Goal: Task Accomplishment & Management: Complete application form

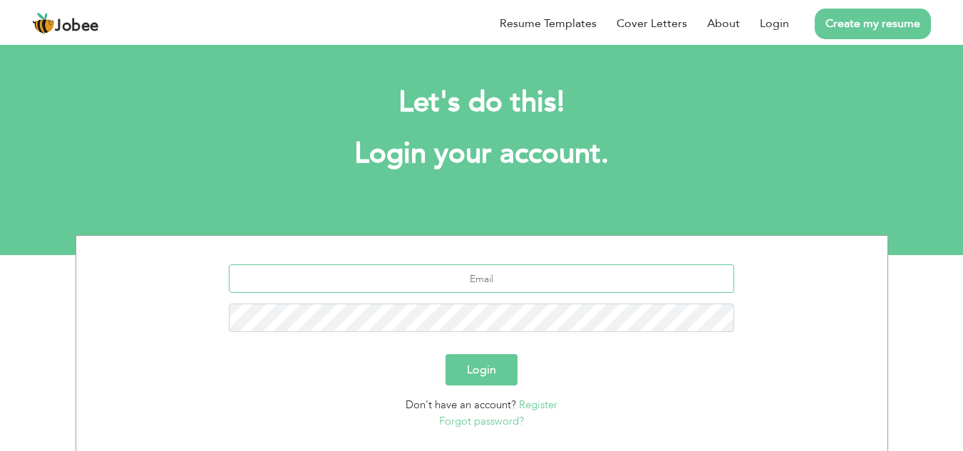
click at [568, 286] on input "text" at bounding box center [481, 278] width 505 height 29
click at [557, 288] on input "text" at bounding box center [481, 278] width 505 height 29
type input "[EMAIL_ADDRESS][DOMAIN_NAME]"
click at [480, 361] on button "Login" at bounding box center [482, 369] width 72 height 31
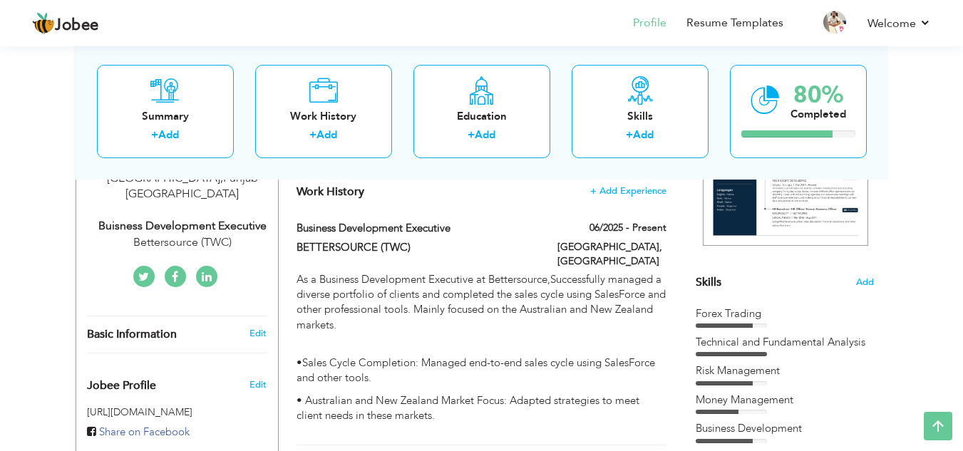
scroll to position [273, 0]
click at [863, 280] on span "Add" at bounding box center [864, 284] width 19 height 14
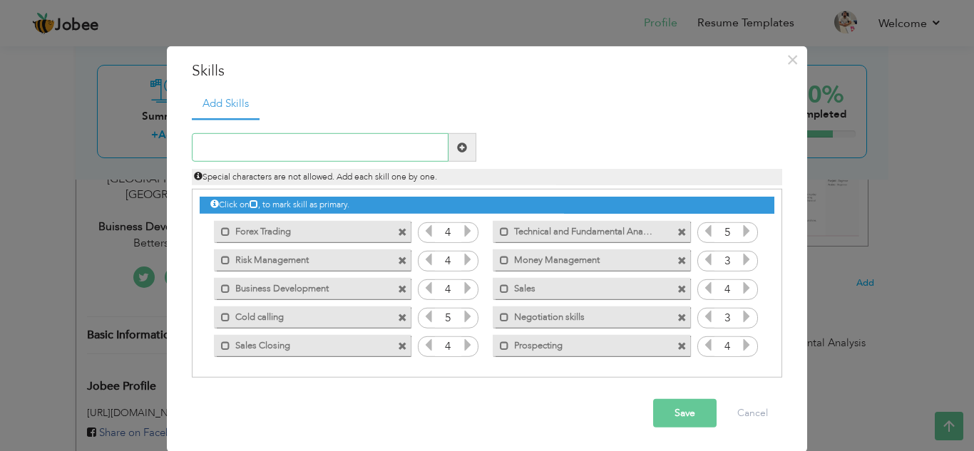
click at [422, 156] on input "text" at bounding box center [320, 147] width 257 height 29
type input "hubspot"
click at [451, 153] on span at bounding box center [462, 147] width 28 height 29
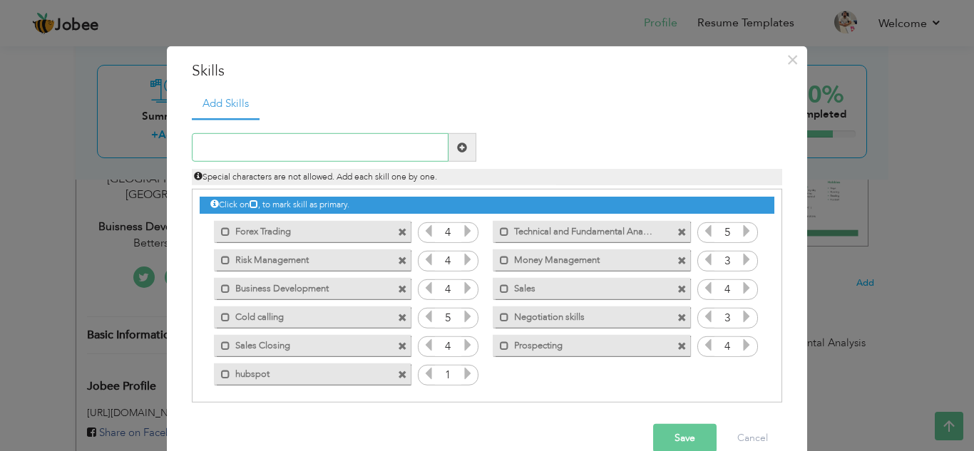
click at [366, 150] on input "text" at bounding box center [320, 147] width 257 height 29
type input "s"
click at [222, 149] on input "Sales Force" at bounding box center [320, 147] width 257 height 29
type input "Sales Force"
click at [459, 158] on span at bounding box center [462, 147] width 28 height 29
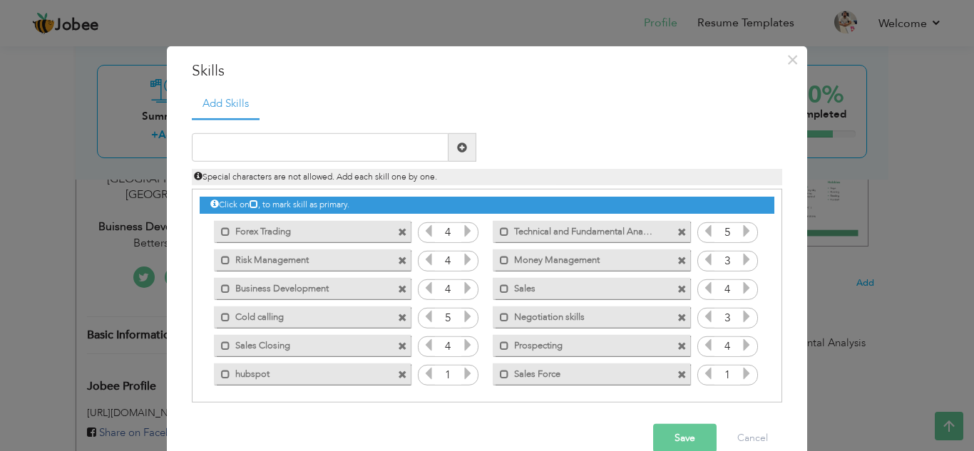
click at [279, 374] on label "hubspot" at bounding box center [302, 372] width 144 height 18
click at [279, 374] on label "hubspot" at bounding box center [304, 372] width 142 height 18
drag, startPoint x: 279, startPoint y: 374, endPoint x: 262, endPoint y: 377, distance: 16.8
click at [262, 377] on label "hubspot" at bounding box center [302, 372] width 144 height 18
click at [262, 377] on label "hubspot" at bounding box center [304, 372] width 142 height 18
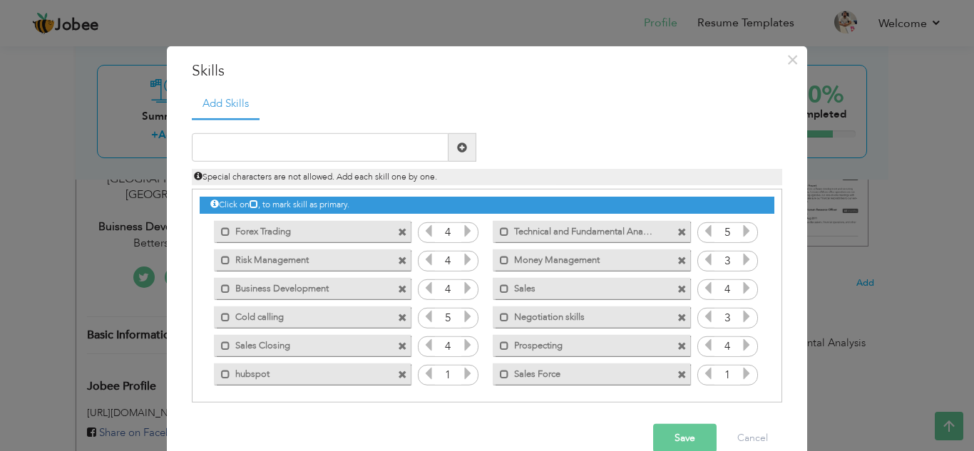
click at [262, 377] on label "hubspot" at bounding box center [302, 372] width 144 height 18
click at [254, 376] on label "hubspot" at bounding box center [304, 372] width 142 height 18
click at [254, 376] on label "hubspot" at bounding box center [302, 372] width 144 height 18
click at [275, 376] on label "hubspot" at bounding box center [304, 372] width 142 height 18
drag, startPoint x: 324, startPoint y: 371, endPoint x: 227, endPoint y: 360, distance: 97.5
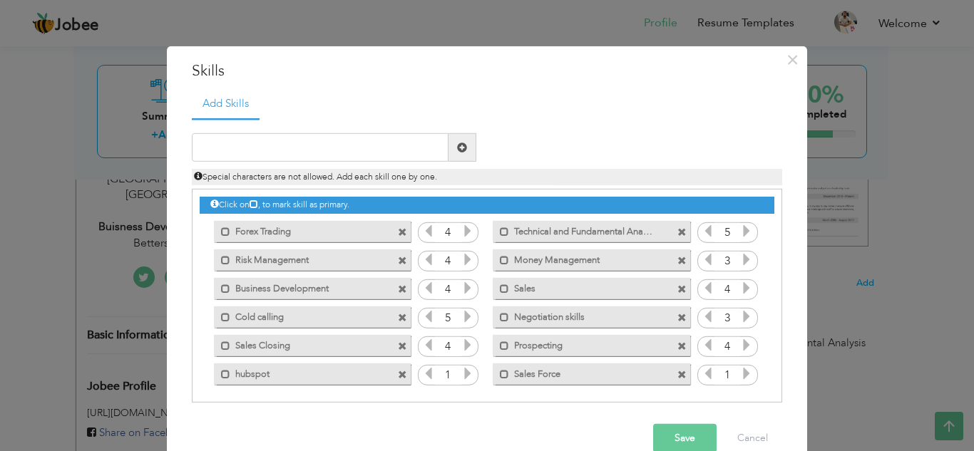
click at [227, 360] on div "Mark as primary skill. hubspot" at bounding box center [309, 373] width 218 height 29
click at [398, 372] on span at bounding box center [402, 374] width 9 height 9
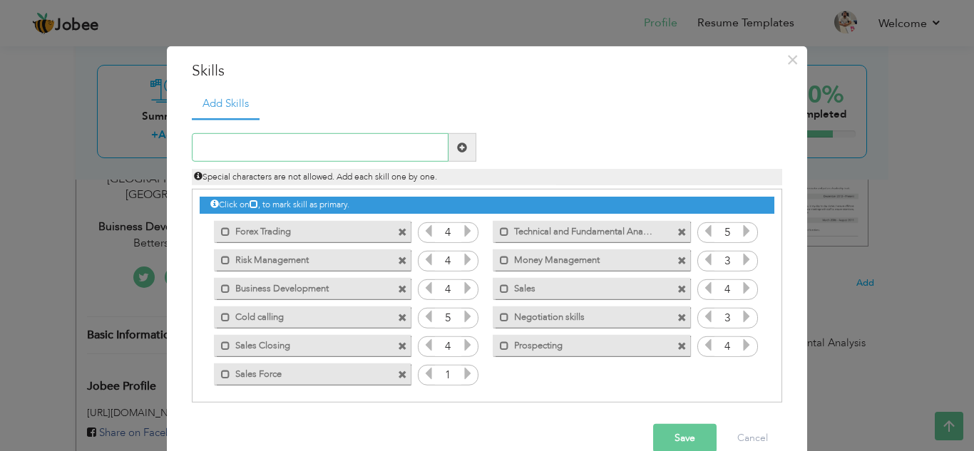
click at [331, 138] on input "text" at bounding box center [320, 147] width 257 height 29
type input "Hubspot"
click at [453, 155] on span at bounding box center [462, 147] width 28 height 29
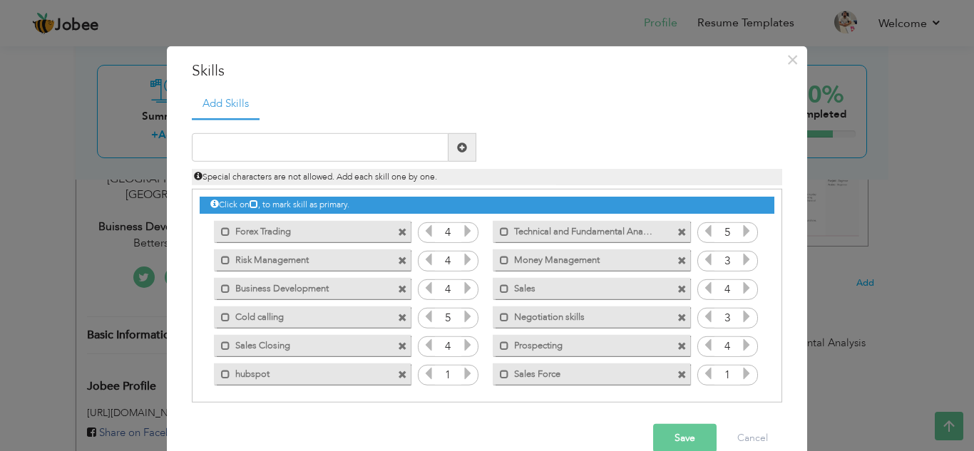
click at [743, 380] on icon at bounding box center [746, 373] width 13 height 13
click at [461, 370] on icon at bounding box center [467, 373] width 13 height 13
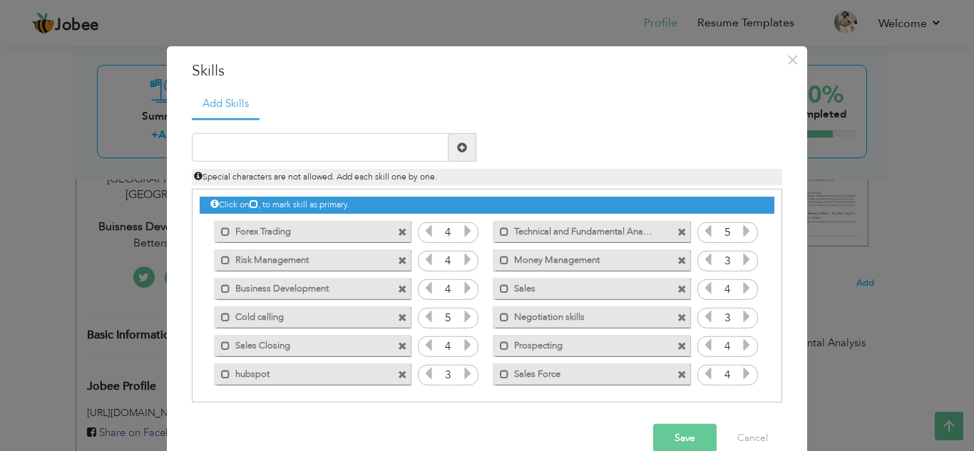
click at [464, 370] on icon at bounding box center [467, 373] width 13 height 13
click at [675, 433] on button "Save" at bounding box center [684, 438] width 63 height 29
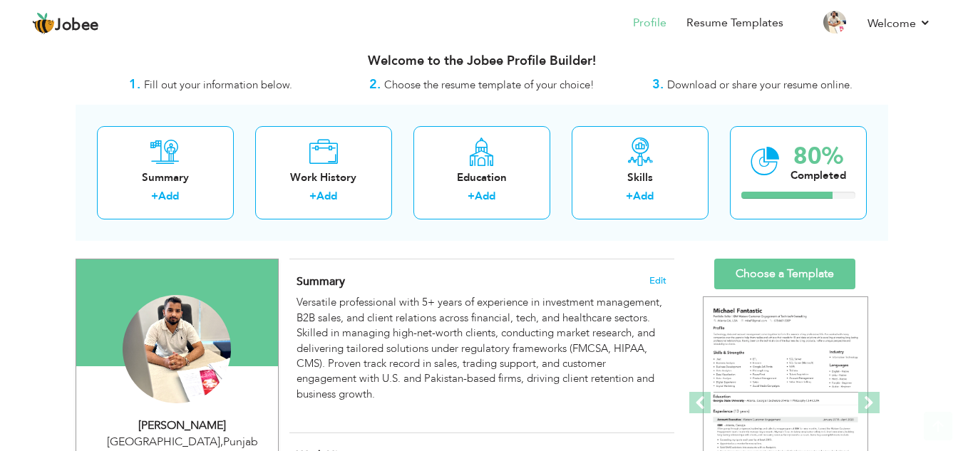
scroll to position [0, 0]
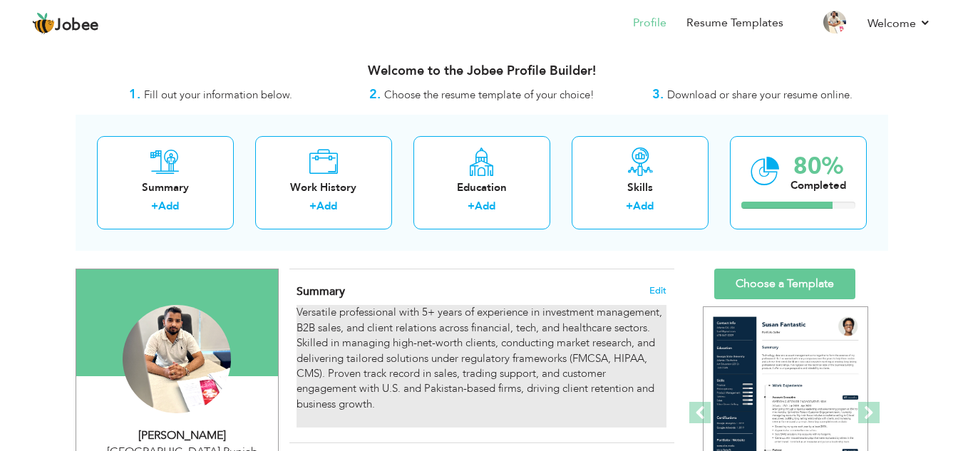
drag, startPoint x: 293, startPoint y: 307, endPoint x: 386, endPoint y: 391, distance: 125.2
click at [389, 378] on div "Summary Edit Versatile professional with 5+ years of experience in investment m…" at bounding box center [481, 355] width 385 height 173
click at [371, 403] on div "Versatile professional with 5+ years of experience in investment management, B2…" at bounding box center [481, 366] width 369 height 122
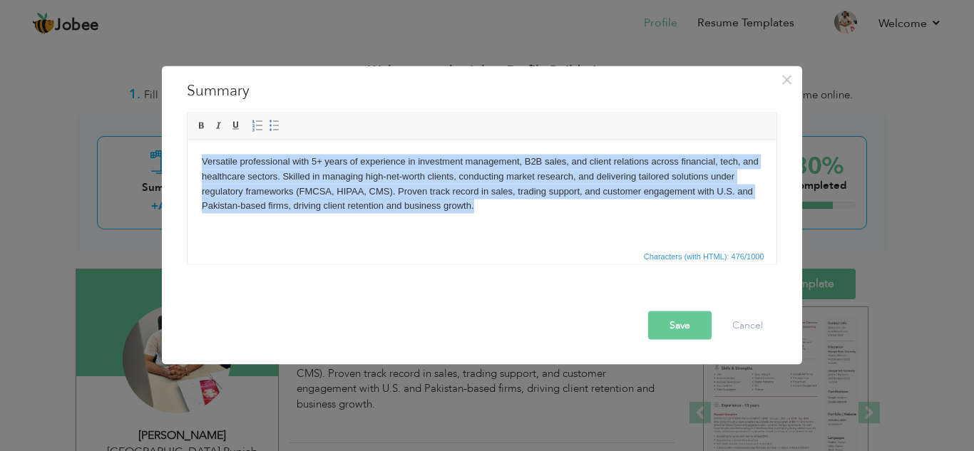
drag, startPoint x: 197, startPoint y: 156, endPoint x: 515, endPoint y: 211, distance: 321.9
click at [515, 211] on html "Versatile professional with 5+ years of experience in investment management, B2…" at bounding box center [481, 191] width 589 height 103
copy body "Versatile professional with 5+ years of experience in investment management, B2…"
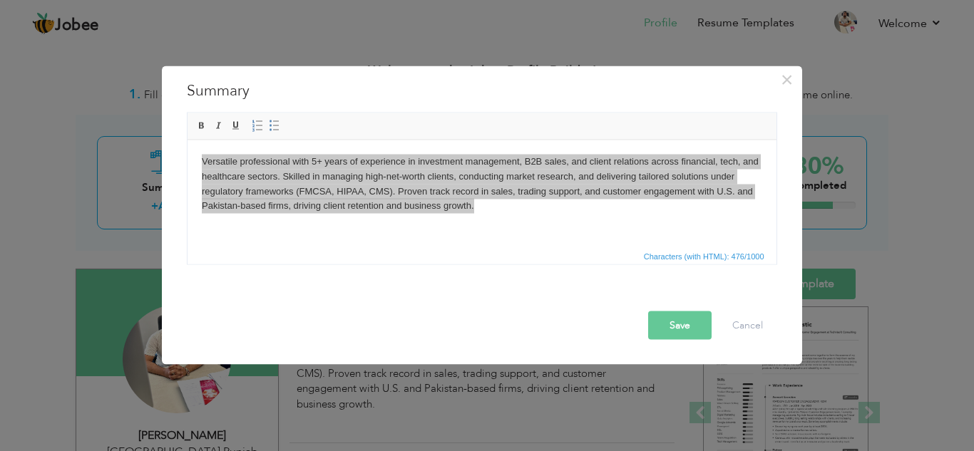
drag, startPoint x: 210, startPoint y: 326, endPoint x: 292, endPoint y: 179, distance: 167.8
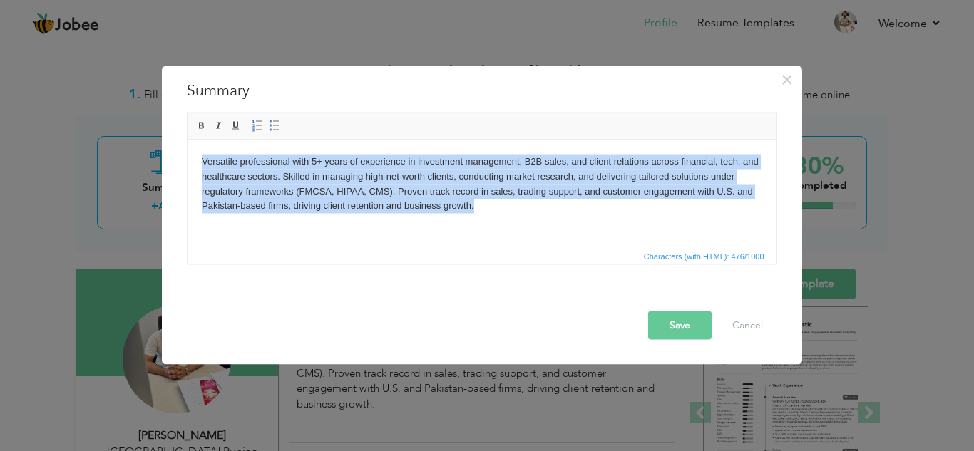
click at [292, 179] on body "Versatile professional with 5+ years of experience in investment management, B2…" at bounding box center [481, 191] width 560 height 74
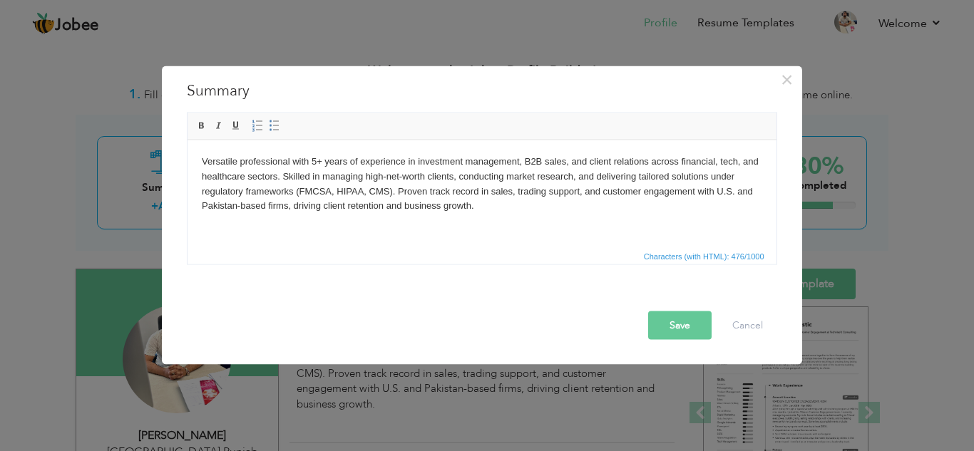
click at [292, 176] on body "Versatile professional with 5+ years of experience in investment management, B2…" at bounding box center [481, 191] width 560 height 74
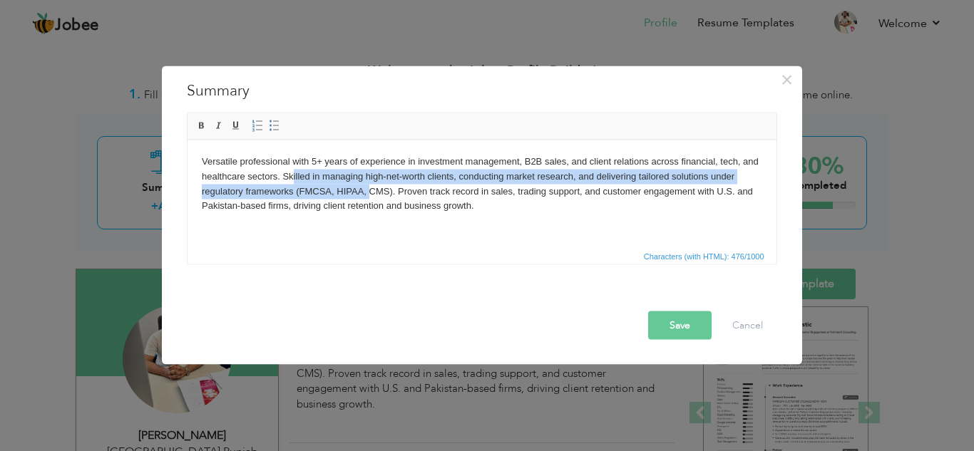
drag, startPoint x: 292, startPoint y: 176, endPoint x: 370, endPoint y: 194, distance: 79.7
click at [370, 194] on body "Versatile professional with 5+ years of experience in investment management, B2…" at bounding box center [481, 191] width 560 height 74
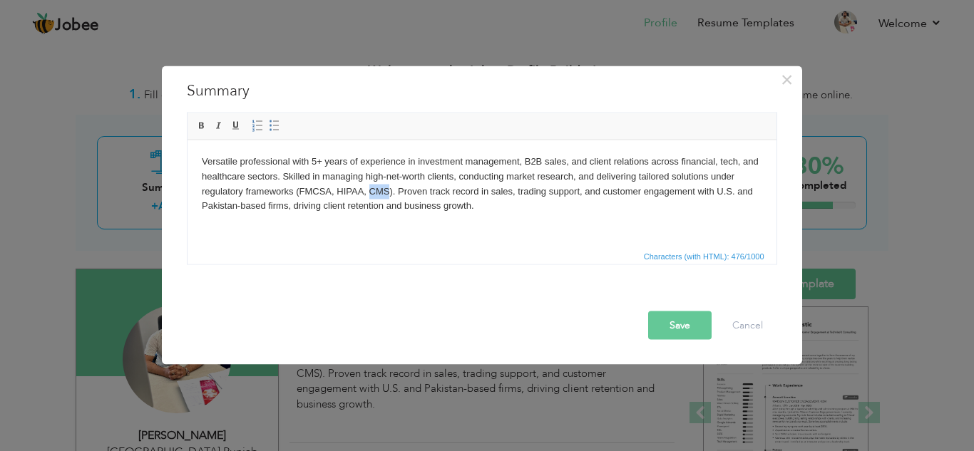
click at [370, 194] on body "Versatile professional with 5+ years of experience in investment management, B2…" at bounding box center [481, 191] width 560 height 74
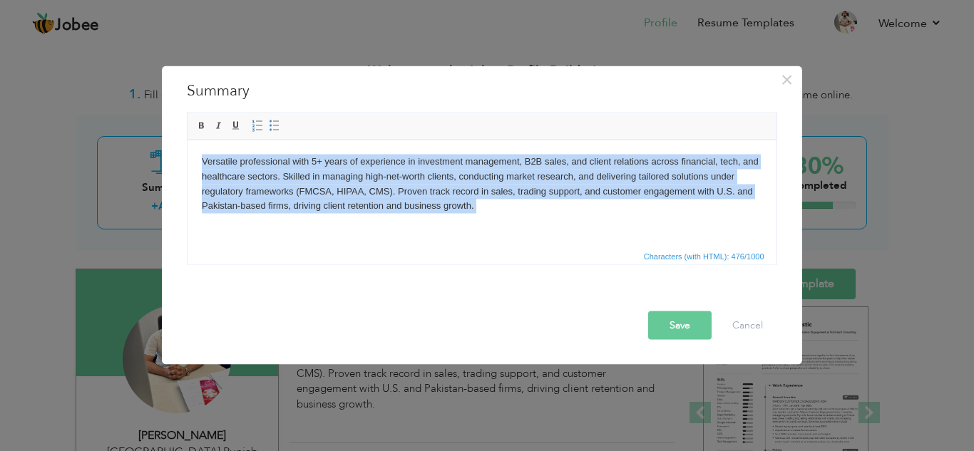
click at [370, 194] on body "Versatile professional with 5+ years of experience in investment management, B2…" at bounding box center [481, 191] width 560 height 74
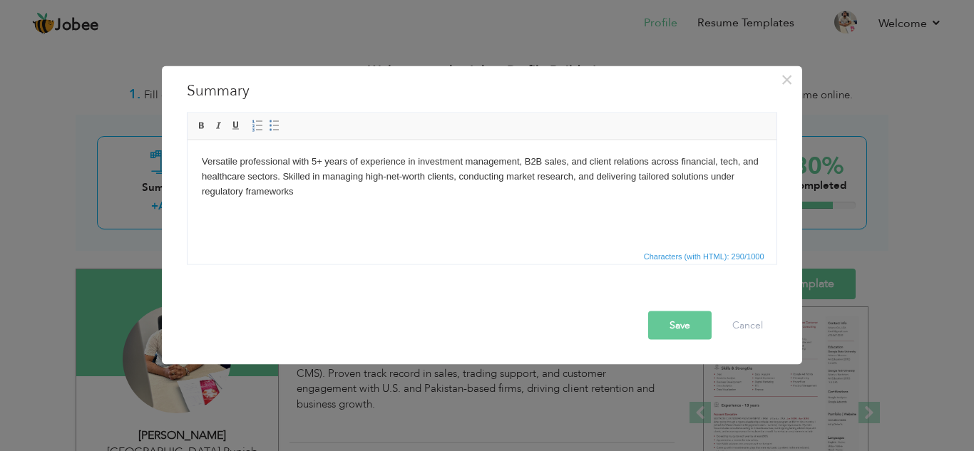
drag, startPoint x: 259, startPoint y: 363, endPoint x: 346, endPoint y: 192, distance: 191.3
click at [346, 192] on body "Versatile professional with 5+ years of experience in investment management, B2…" at bounding box center [481, 176] width 560 height 44
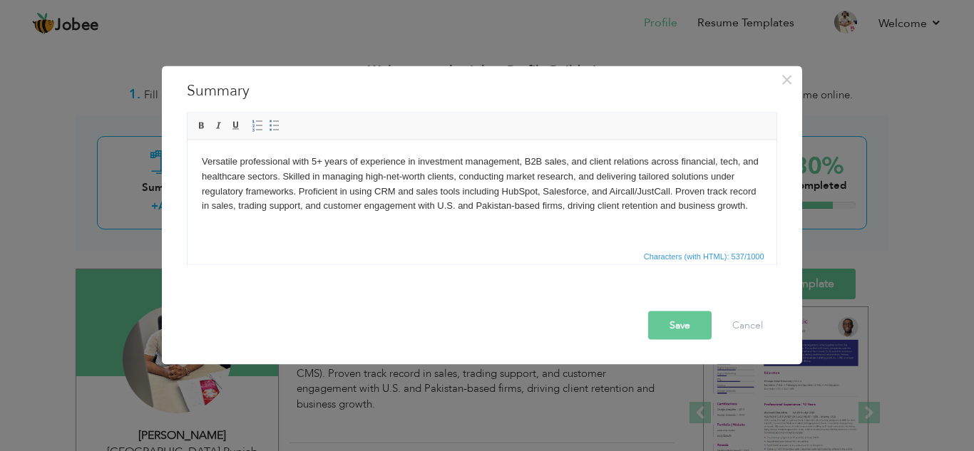
click at [298, 192] on body "Versatile professional with 5+ years of experience in investment management, B2…" at bounding box center [481, 183] width 560 height 59
click at [409, 227] on html "Versatile professional with 5+ years of experience in investment management, B2…" at bounding box center [481, 184] width 589 height 88
click at [694, 317] on button "Save" at bounding box center [679, 325] width 63 height 29
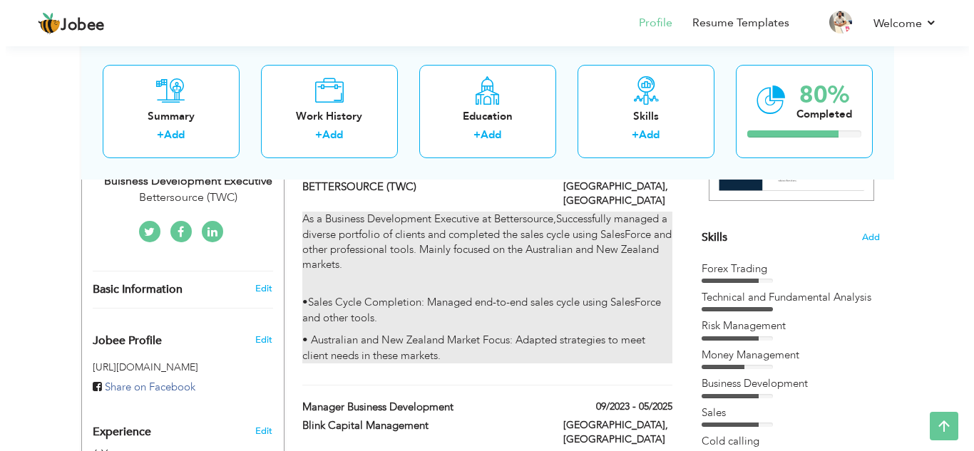
scroll to position [318, 0]
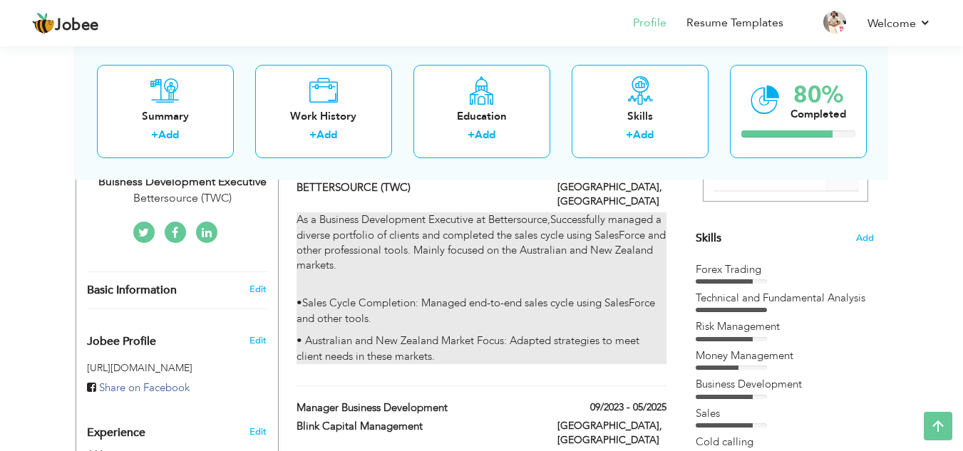
click at [508, 243] on p "As a Business Development Executive at Bettersource,Successfully managed a dive…" at bounding box center [481, 250] width 369 height 76
type input "Business Development Executive"
type input "BETTERSOURCE (TWC)"
type input "06/2025"
type input "[GEOGRAPHIC_DATA]"
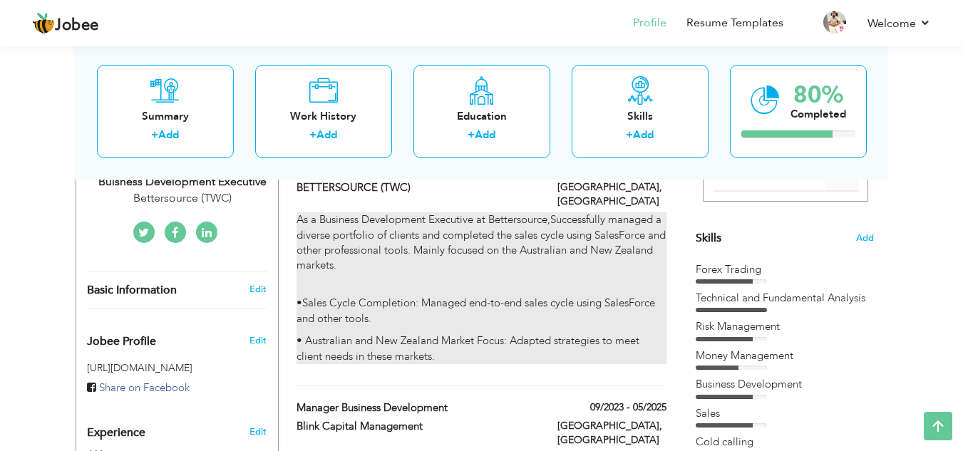
type input "[GEOGRAPHIC_DATA]"
checkbox input "true"
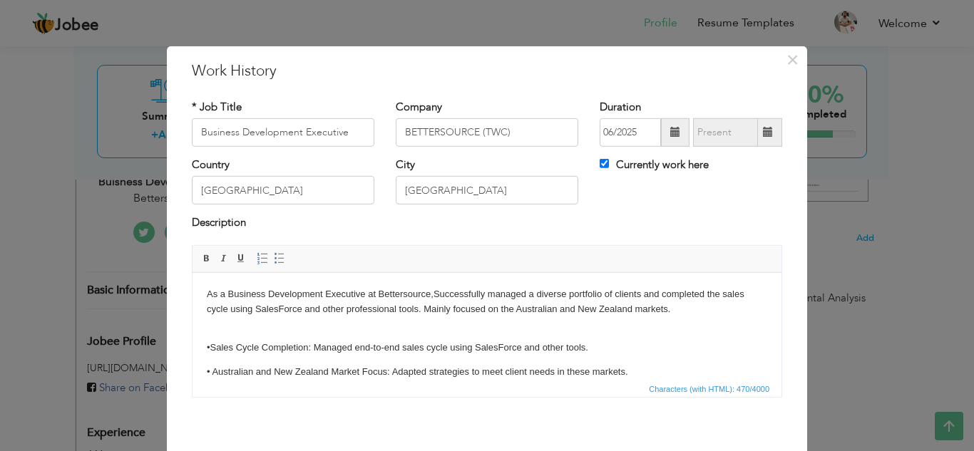
click at [277, 312] on p "As a Business Development Executive at Bettersource,Successfully managed a dive…" at bounding box center [487, 309] width 560 height 44
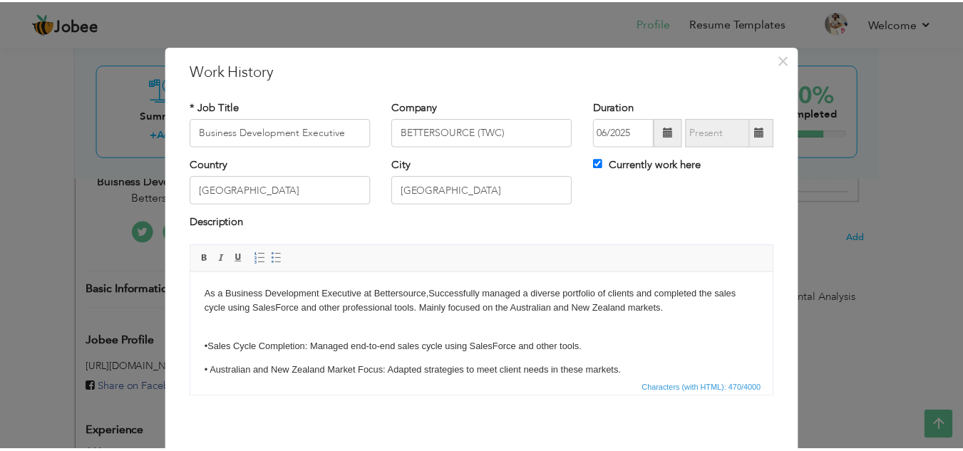
scroll to position [62, 0]
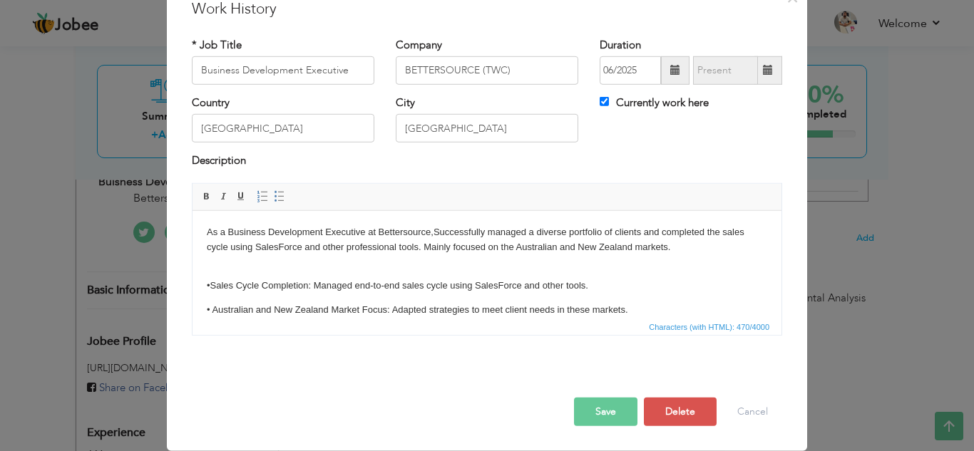
click at [622, 411] on button "Save" at bounding box center [605, 412] width 63 height 29
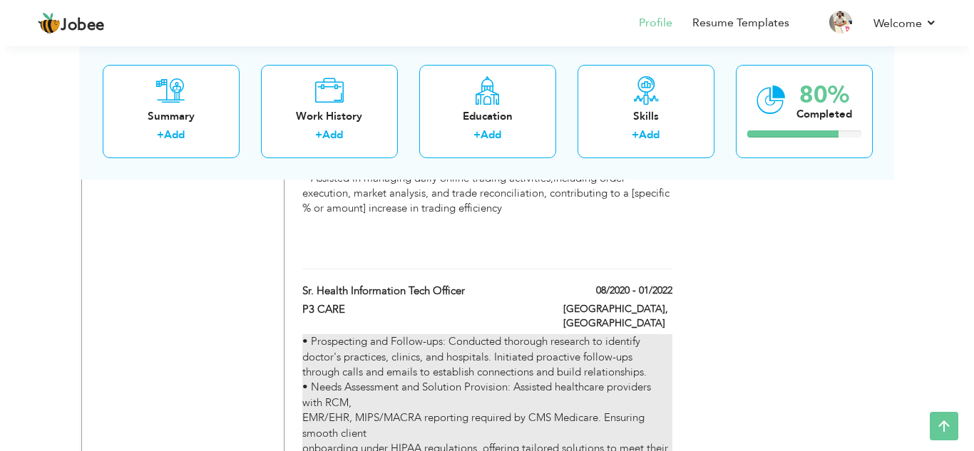
scroll to position [957, 0]
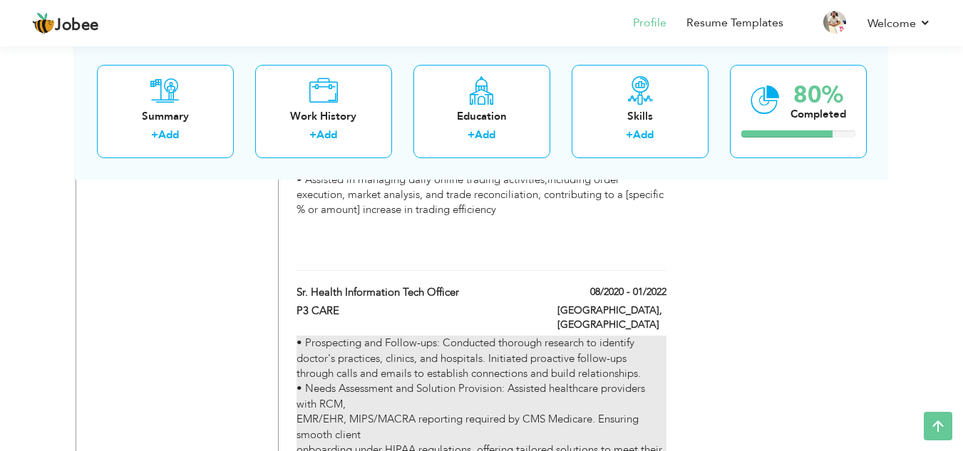
drag, startPoint x: 284, startPoint y: 247, endPoint x: 428, endPoint y: 346, distance: 175.4
click at [433, 351] on div "CV Import Profile Strength 0% Select an Item from right menu Work History * Job…" at bounding box center [482, 27] width 406 height 1432
click at [436, 344] on div "• Prospecting and Follow-ups: Conducted thorough research to identify doctor's …" at bounding box center [481, 427] width 369 height 183
type input "Sr. Health Information Tech Officer"
type input "P3 CARE"
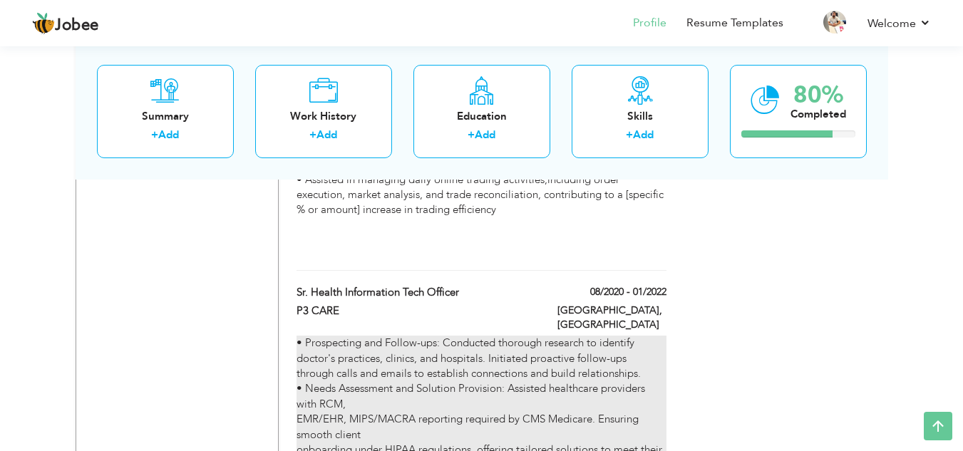
type input "08/2020"
type input "01/2022"
type input "[GEOGRAPHIC_DATA]"
checkbox input "false"
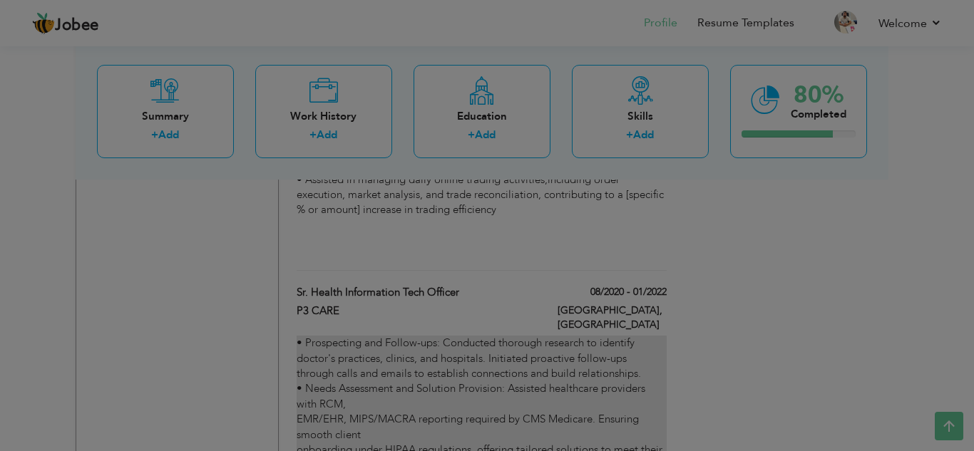
scroll to position [0, 0]
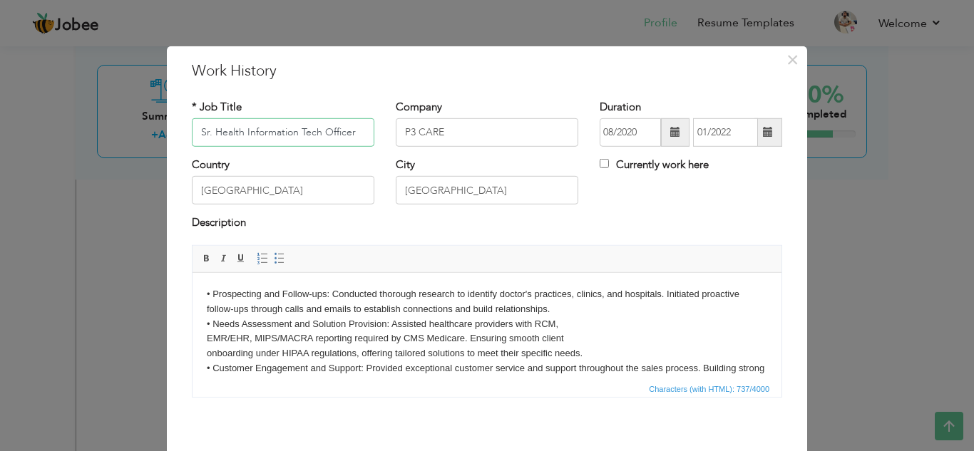
drag, startPoint x: 192, startPoint y: 129, endPoint x: 352, endPoint y: 130, distance: 159.7
click at [352, 130] on input "Sr. Health Information Tech Officer" at bounding box center [283, 132] width 182 height 29
click at [1, 244] on div "× Work History * Job Title Sr. Health Information Tech Officer Company P3 CARE …" at bounding box center [487, 225] width 974 height 451
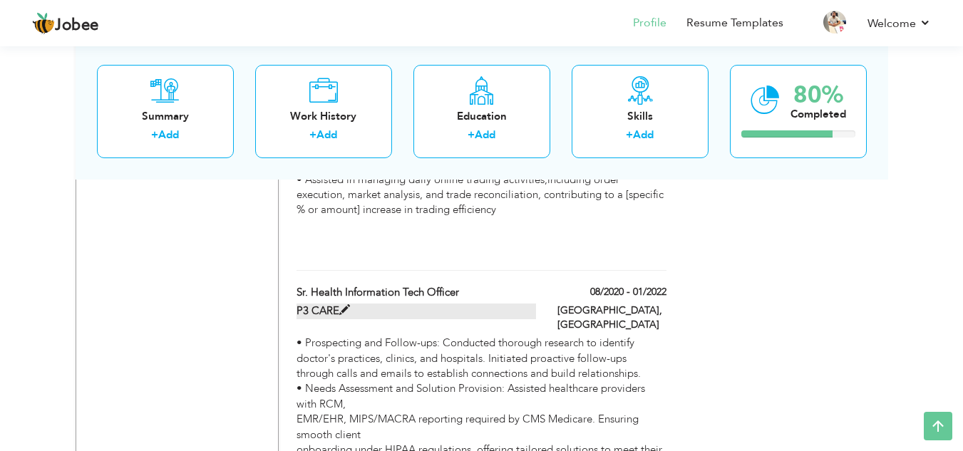
click at [335, 304] on label "P3 CARE" at bounding box center [417, 311] width 240 height 15
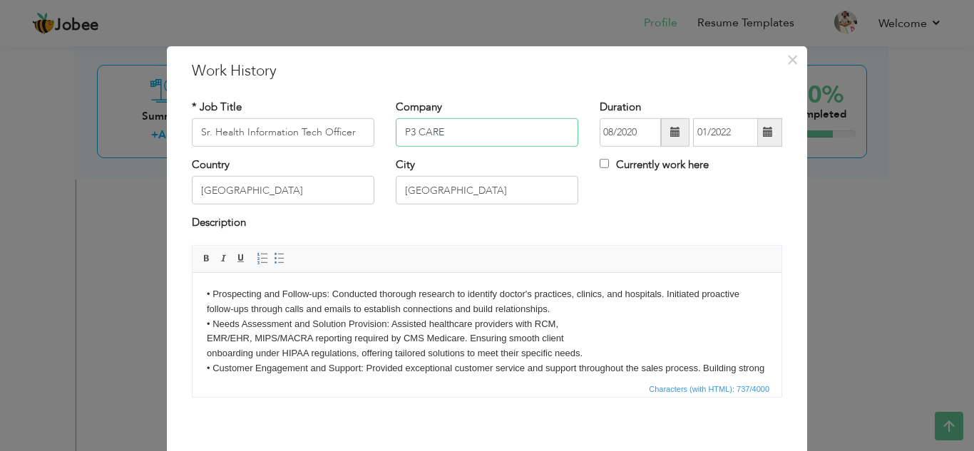
drag, startPoint x: 454, startPoint y: 125, endPoint x: 394, endPoint y: 123, distance: 59.9
click at [396, 123] on input "P3 CARE" at bounding box center [487, 132] width 182 height 29
click at [508, 423] on div "Save Save and Continue Delete Cancel" at bounding box center [487, 459] width 612 height 80
drag, startPoint x: 232, startPoint y: 110, endPoint x: 201, endPoint y: 108, distance: 30.7
click at [201, 108] on div "* Job Title Sr. Health Information Tech Officer" at bounding box center [283, 122] width 182 height 47
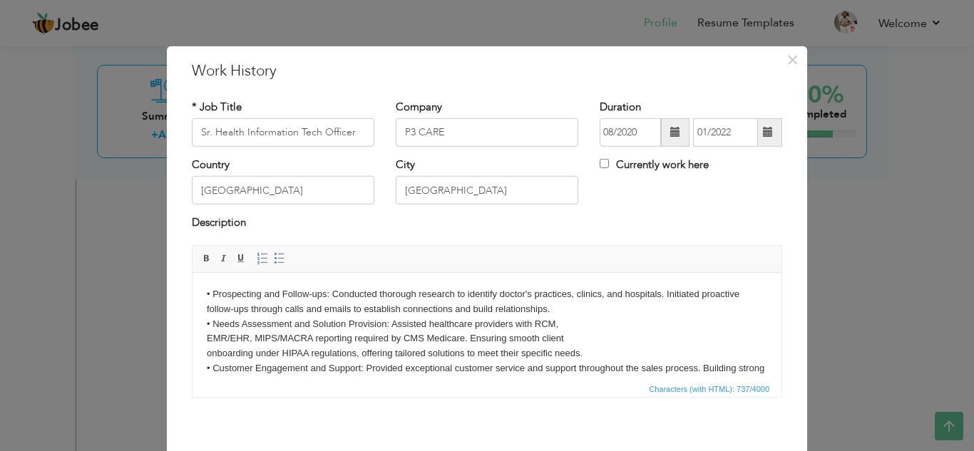
click at [201, 108] on label "* Job Title" at bounding box center [217, 106] width 50 height 15
click at [202, 108] on label "* Job Title" at bounding box center [217, 106] width 50 height 15
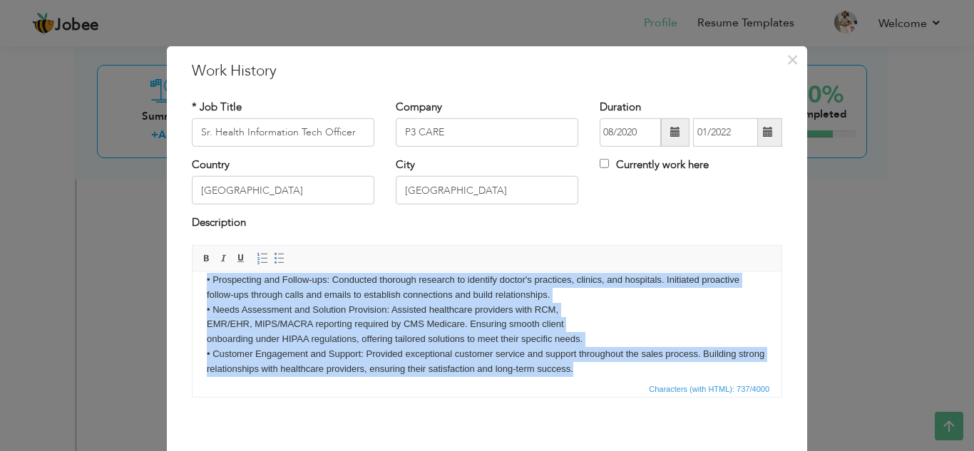
scroll to position [26, 0]
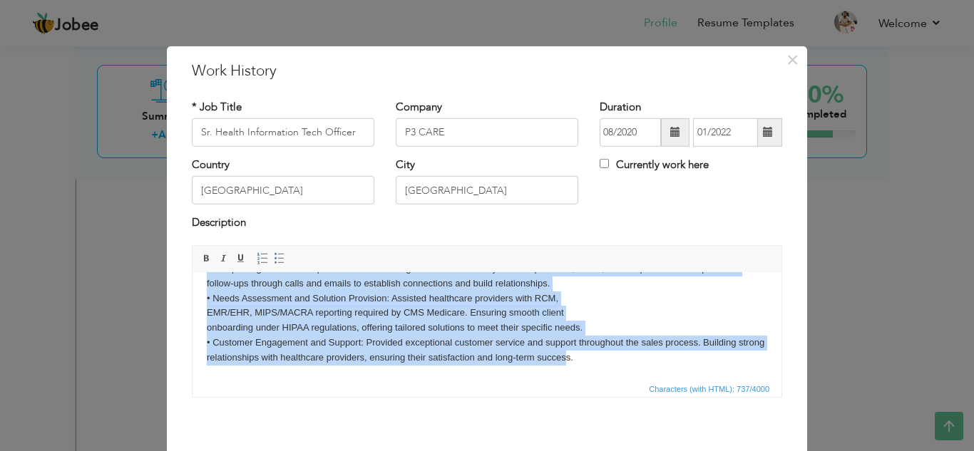
drag, startPoint x: 205, startPoint y: 294, endPoint x: 595, endPoint y: 371, distance: 397.6
click at [595, 371] on html "• Prospecting and Follow-ups: Conducted thorough research to identify doctor's …" at bounding box center [486, 313] width 589 height 133
copy body "• Prospecting and Follow-ups: Conducted thorough research to identify doctor's …"
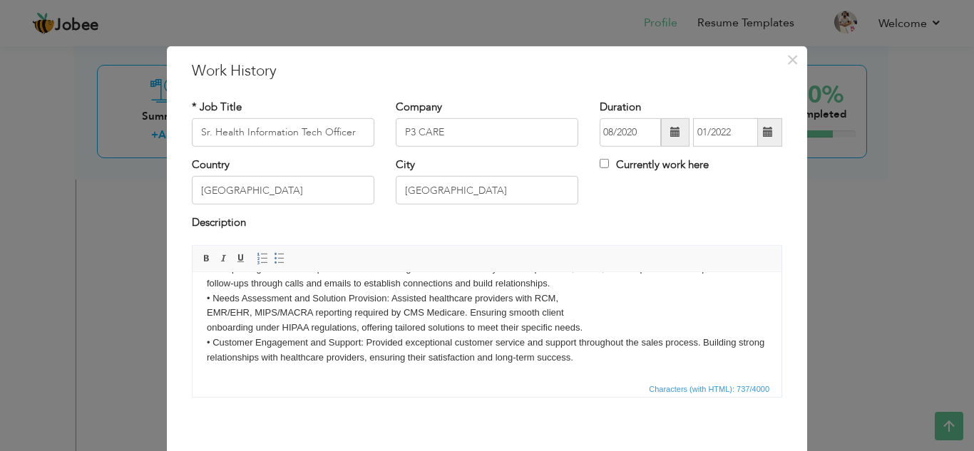
click at [625, 360] on body "• Prospecting and Follow-ups: Conducted thorough research to identify doctor's …" at bounding box center [487, 313] width 560 height 104
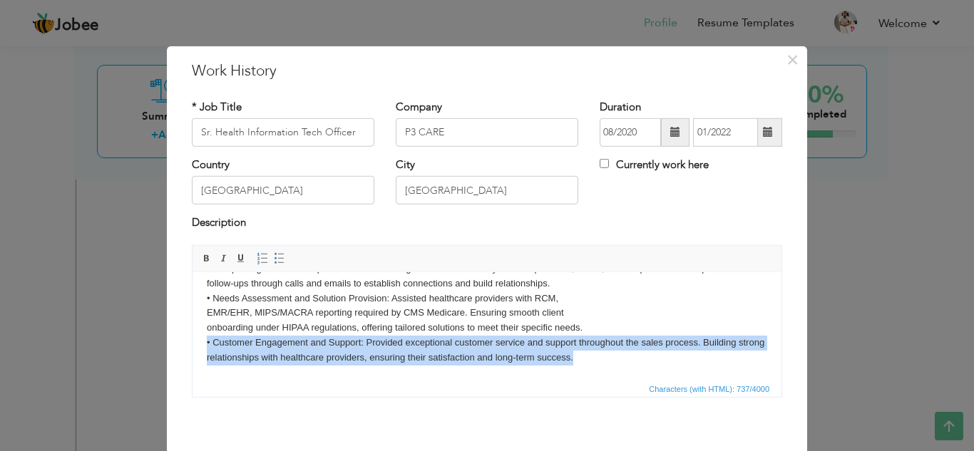
click at [625, 360] on body "• Prospecting and Follow-ups: Conducted thorough research to identify doctor's …" at bounding box center [487, 313] width 560 height 104
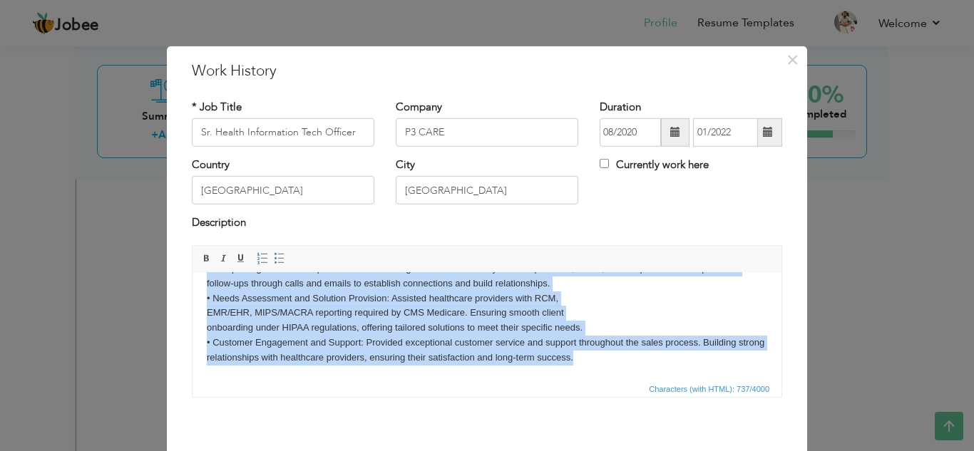
copy body "• Prospecting and Follow-ups: Conducted thorough research to identify doctor's …"
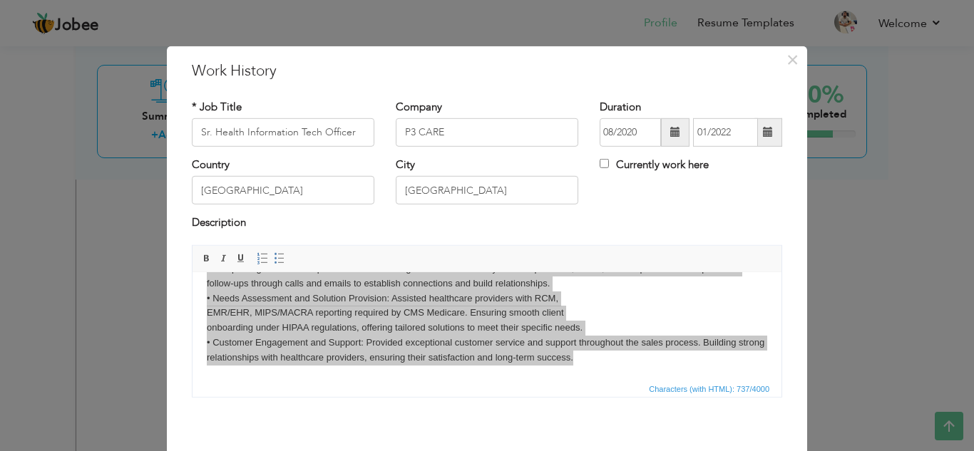
click at [429, 418] on div "* Job Title Sr. Health Information Tech Officer Company P3 CARE Duration 08/202…" at bounding box center [487, 253] width 612 height 330
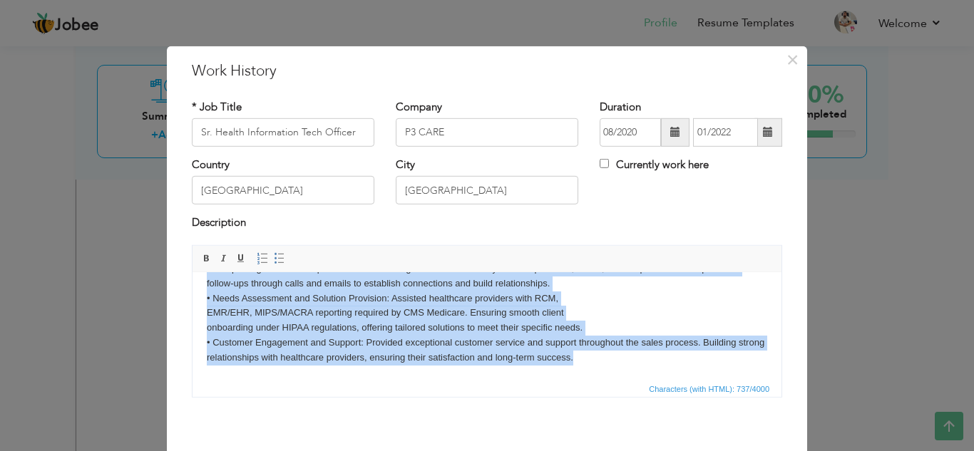
click at [426, 327] on body "• Prospecting and Follow-ups: Conducted thorough research to identify doctor's …" at bounding box center [487, 313] width 560 height 104
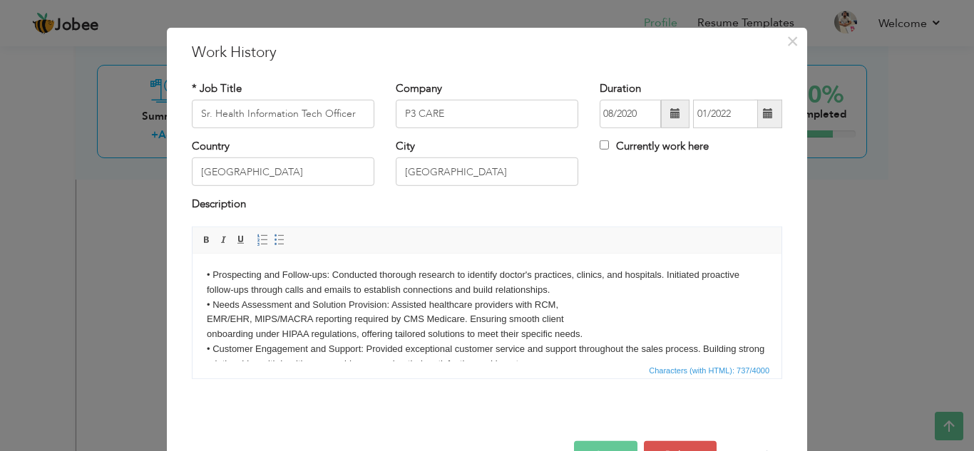
scroll to position [0, 0]
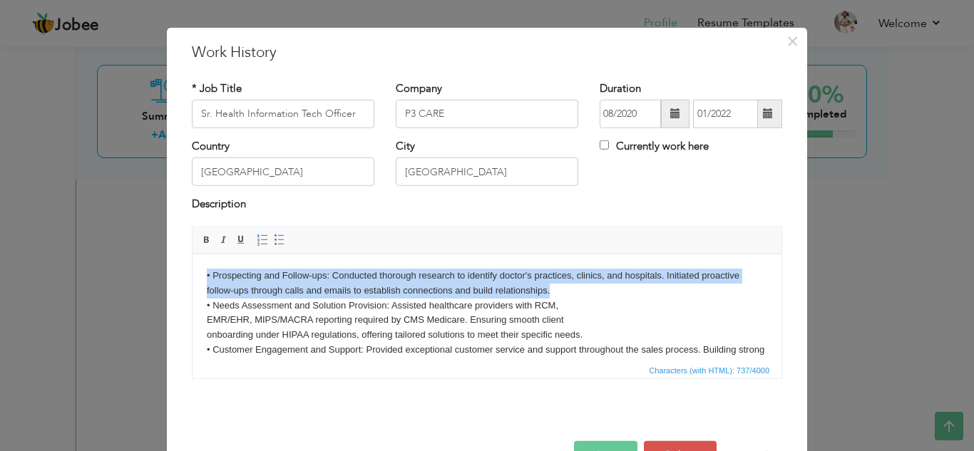
drag, startPoint x: 557, startPoint y: 287, endPoint x: 198, endPoint y: 272, distance: 359.6
click at [198, 272] on html "• Prospecting and Follow-ups: Conducted thorough research to identify doctor's …" at bounding box center [486, 320] width 589 height 133
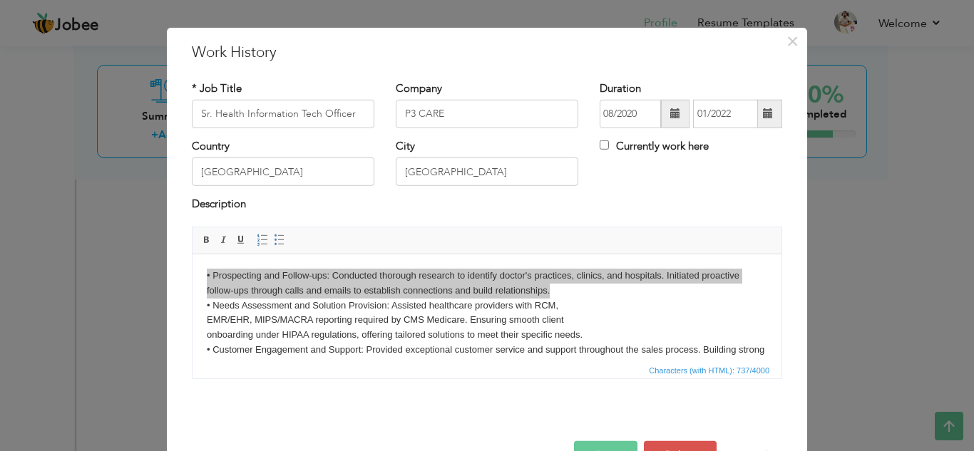
click at [381, 441] on div "Save Save and Continue Delete Cancel" at bounding box center [487, 441] width 612 height 80
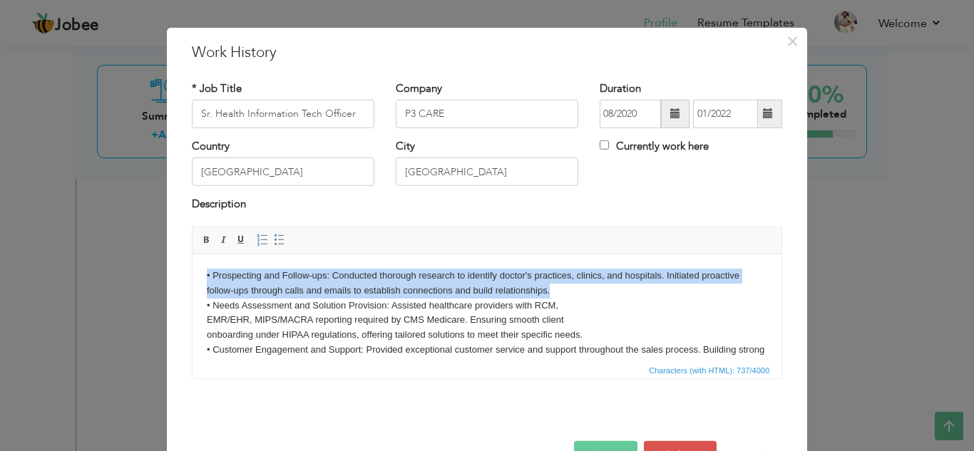
click at [289, 279] on body "• Prospecting and Follow-ups: Conducted thorough research to identify doctor's …" at bounding box center [487, 320] width 560 height 104
drag, startPoint x: 209, startPoint y: 275, endPoint x: 556, endPoint y: 285, distance: 347.3
click at [556, 285] on body "• Prospecting and Follow-ups: Conducted thorough research to identify doctor's …" at bounding box center [487, 320] width 560 height 104
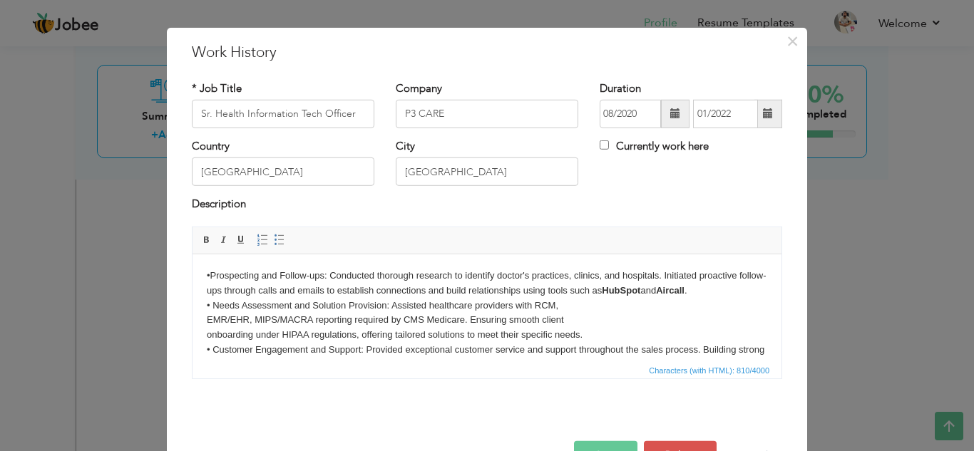
click at [210, 271] on body "• Prospecting and Follow-ups: Conducted thorough research to identify doctor's …" at bounding box center [487, 320] width 560 height 104
click at [207, 376] on span "Characters (with HTML): 810/4000" at bounding box center [486, 369] width 589 height 17
click at [649, 283] on body "• Prospecting and Follow-ups: Conducted thorough research to identify doctor's …" at bounding box center [487, 320] width 560 height 104
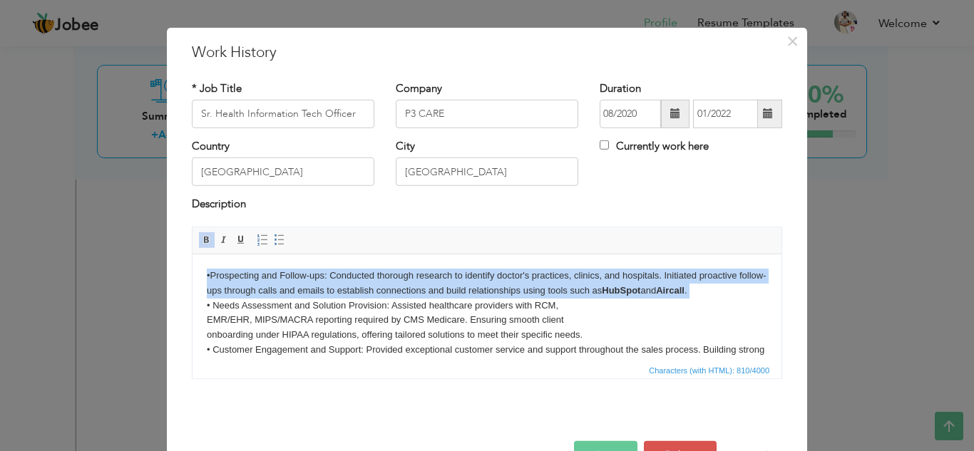
click at [649, 283] on body "• Prospecting and Follow-ups: Conducted thorough research to identify doctor's …" at bounding box center [487, 320] width 560 height 104
click at [640, 292] on strong "HubSpot" at bounding box center [621, 289] width 38 height 11
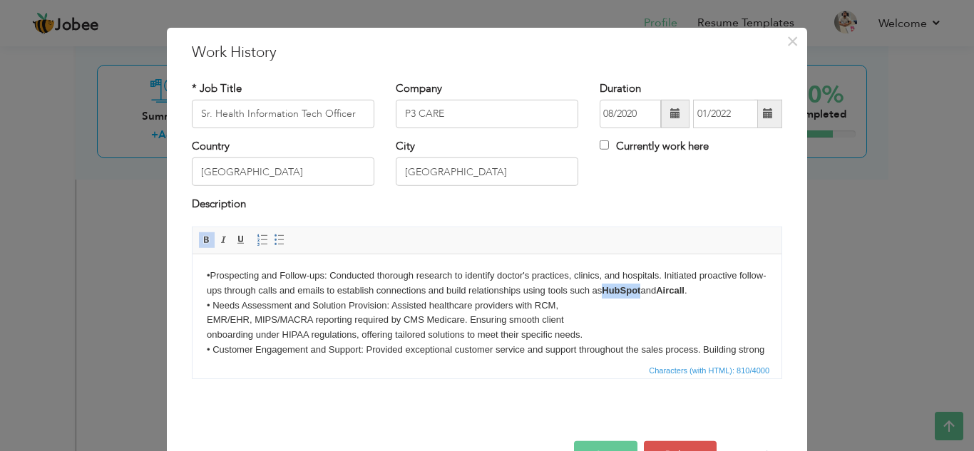
click at [640, 292] on strong "HubSpot" at bounding box center [621, 289] width 38 height 11
click at [202, 235] on span at bounding box center [206, 240] width 11 height 11
click at [701, 296] on body "• Prospecting and Follow-ups: Conducted thorough research to identify doctor's …" at bounding box center [487, 320] width 560 height 104
click at [202, 238] on span at bounding box center [206, 240] width 11 height 11
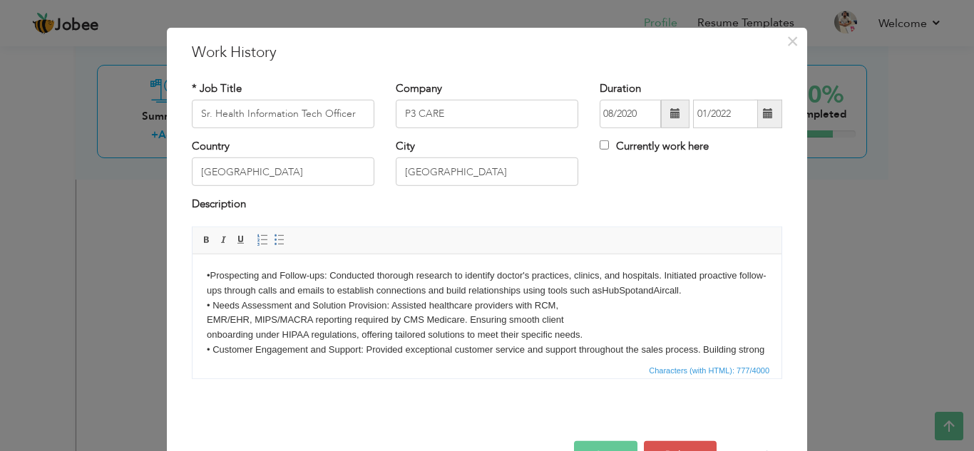
click at [607, 337] on body "• Prospecting and Follow-ups: Conducted thorough research to identify doctor's …" at bounding box center [487, 320] width 560 height 104
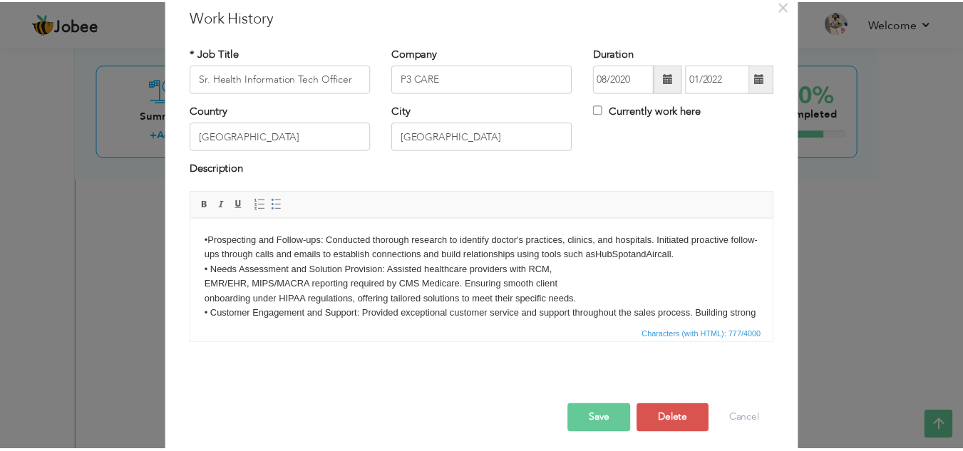
scroll to position [55, 0]
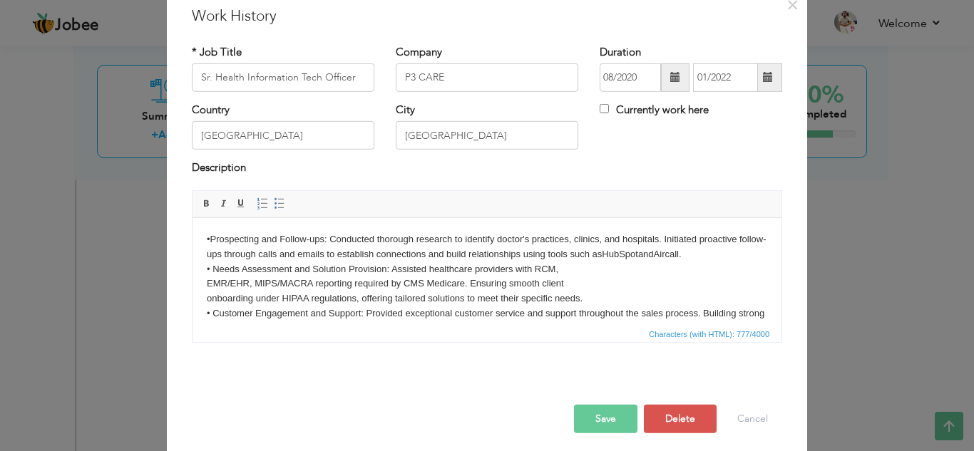
click at [578, 415] on button "Save" at bounding box center [605, 419] width 63 height 29
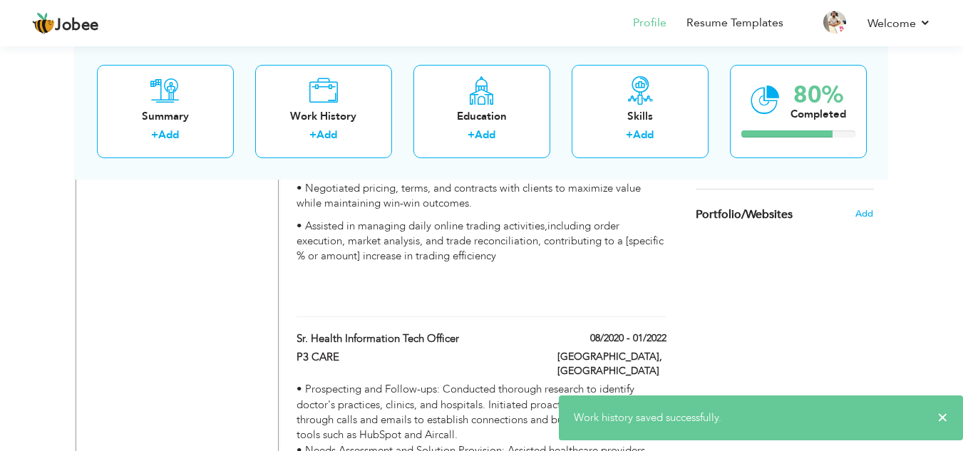
scroll to position [909, 0]
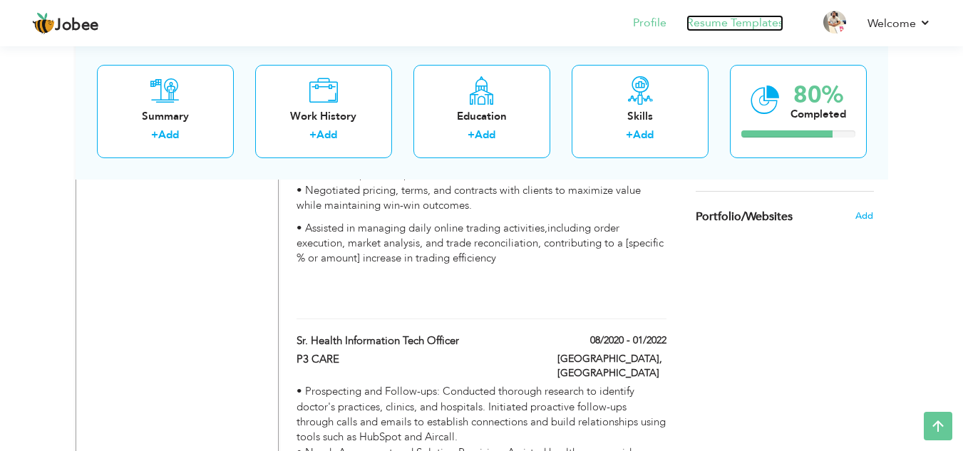
click at [741, 24] on link "Resume Templates" at bounding box center [734, 23] width 97 height 16
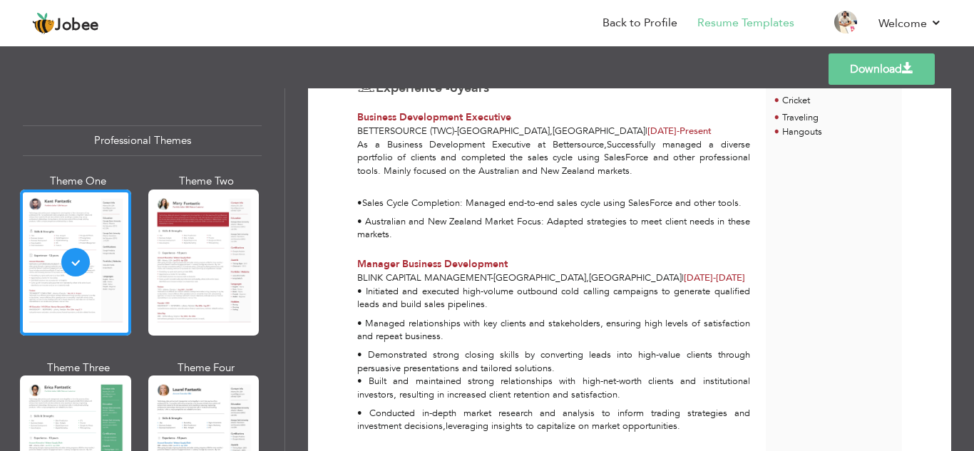
scroll to position [366, 0]
click at [737, 200] on p "•Sales Cycle Completion: Managed end-to-end sales cycle using SalesForce and ot…" at bounding box center [553, 203] width 393 height 14
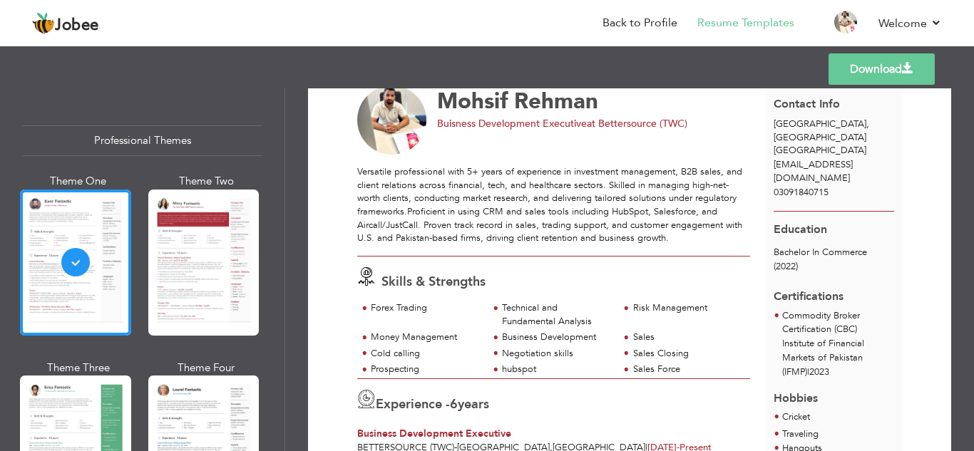
scroll to position [0, 0]
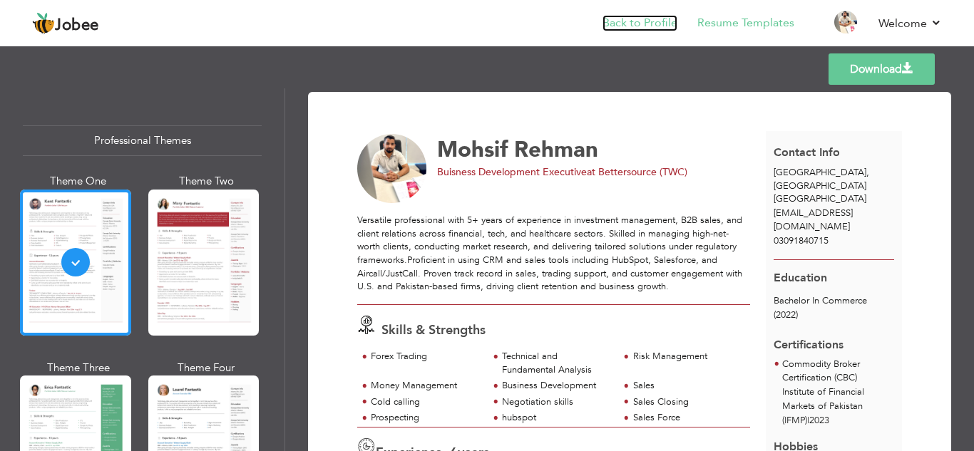
click at [639, 27] on link "Back to Profile" at bounding box center [639, 23] width 75 height 16
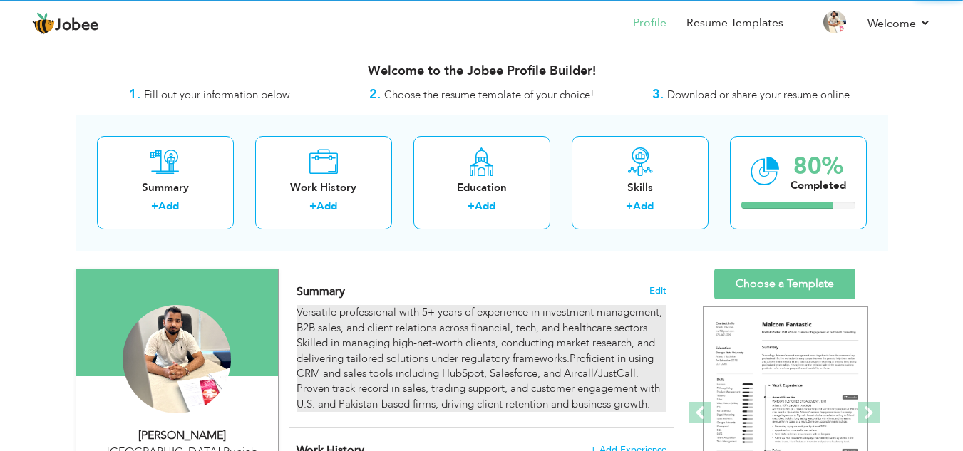
click at [476, 329] on div "Versatile professional with 5+ years of experience in investment management, B2…" at bounding box center [481, 358] width 369 height 107
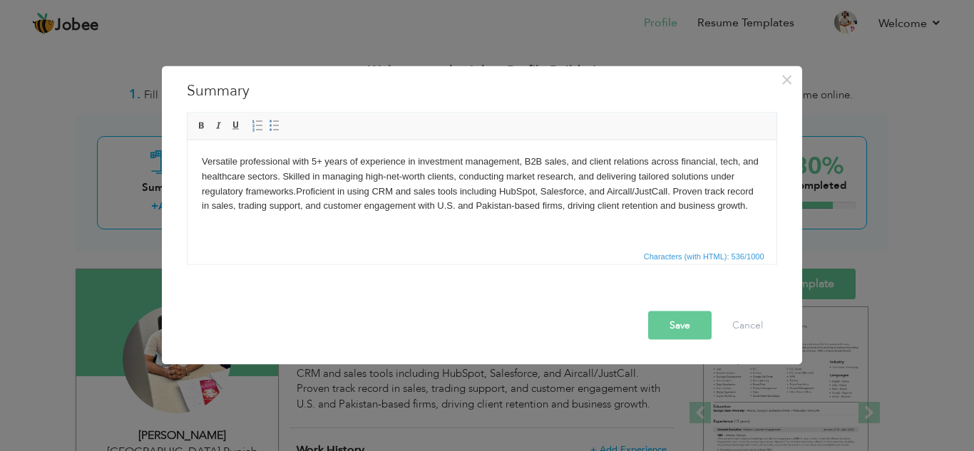
click at [544, 159] on body "Versatile professional with 5+ years of experience in investment management, B2…" at bounding box center [481, 183] width 560 height 59
click at [613, 194] on body "Versatile professional with 5+ years of experience in investment management, B2…" at bounding box center [481, 191] width 560 height 74
click at [322, 178] on body "Versatile professional with 5+ years of experience in investment management, B2…" at bounding box center [481, 191] width 560 height 74
click at [696, 324] on button "Save" at bounding box center [679, 325] width 63 height 29
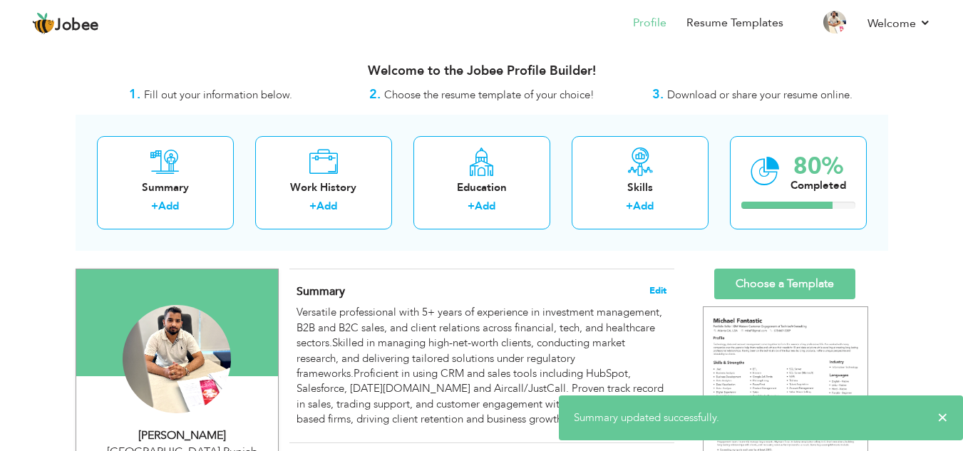
click at [659, 291] on span "Edit" at bounding box center [657, 291] width 17 height 10
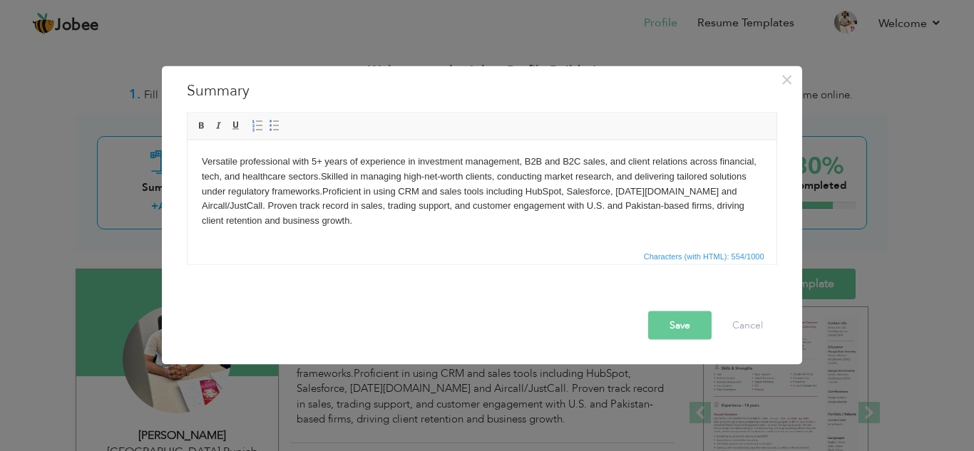
click at [319, 177] on body "Versatile professional with 5+ years of experience in investment management, B2…" at bounding box center [481, 191] width 560 height 74
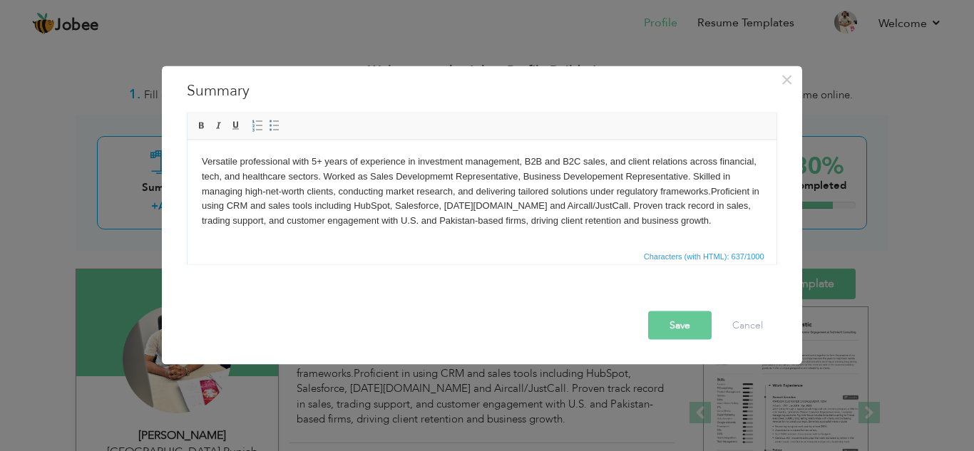
click at [683, 333] on button "Save" at bounding box center [679, 325] width 63 height 29
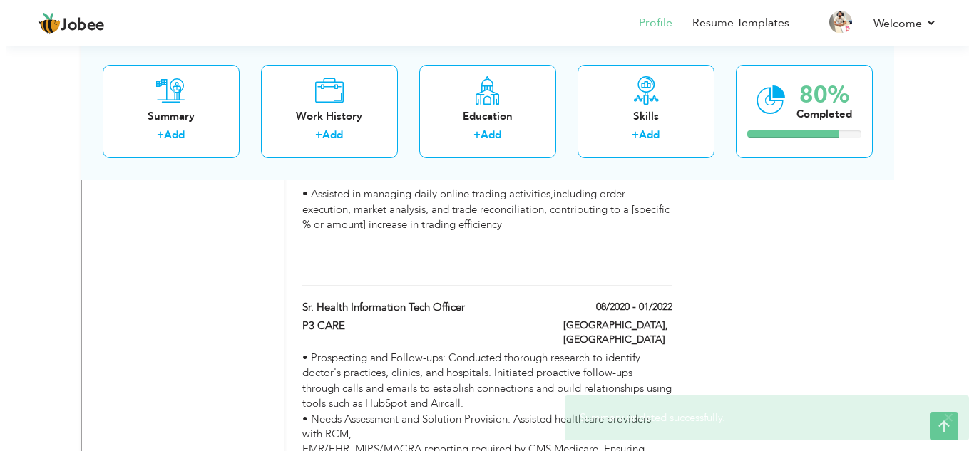
scroll to position [974, 0]
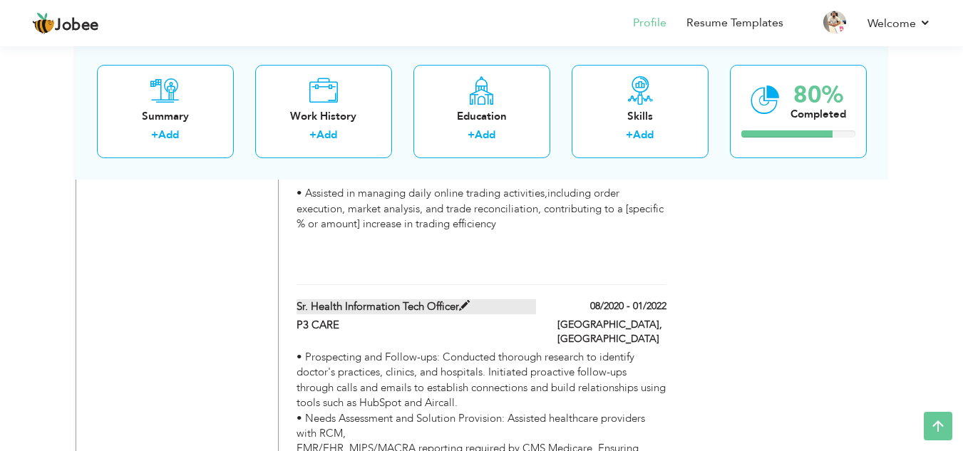
click at [465, 301] on span at bounding box center [464, 306] width 11 height 11
type input "Sr. Health Information Tech Officer"
type input "P3 CARE"
type input "08/2020"
type input "01/2022"
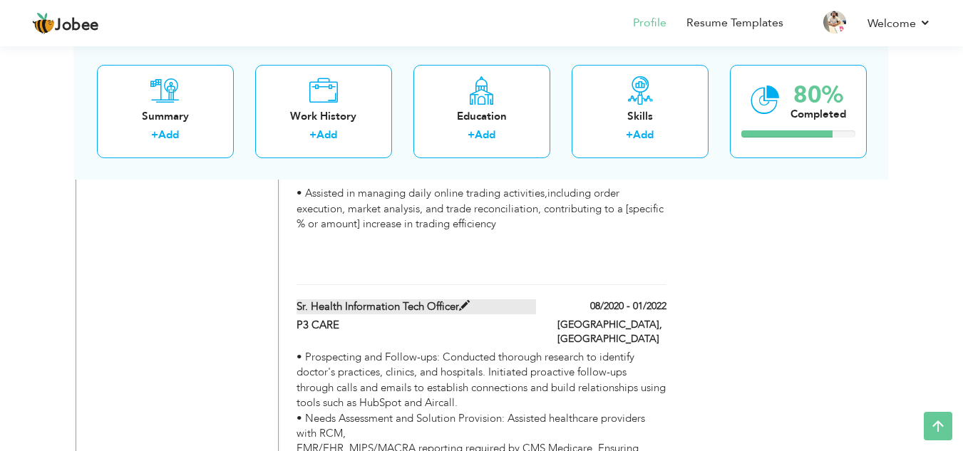
type input "[GEOGRAPHIC_DATA]"
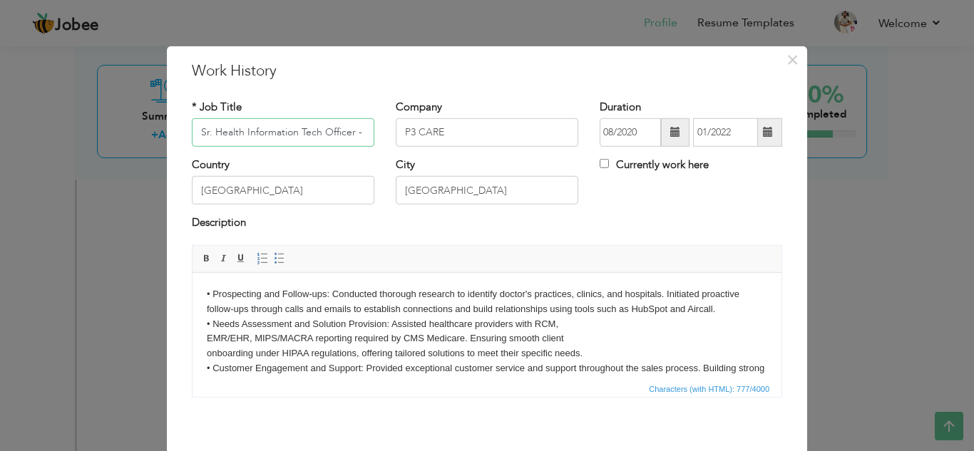
scroll to position [0, 2]
click at [363, 137] on input "Sr. Health Information Tech Officer - S" at bounding box center [283, 132] width 182 height 29
click at [361, 138] on input "Sr. Health Information Tech Officer - S" at bounding box center [283, 132] width 182 height 29
click at [359, 135] on input "Sr. Health Information Tech Officer - S" at bounding box center [283, 132] width 182 height 29
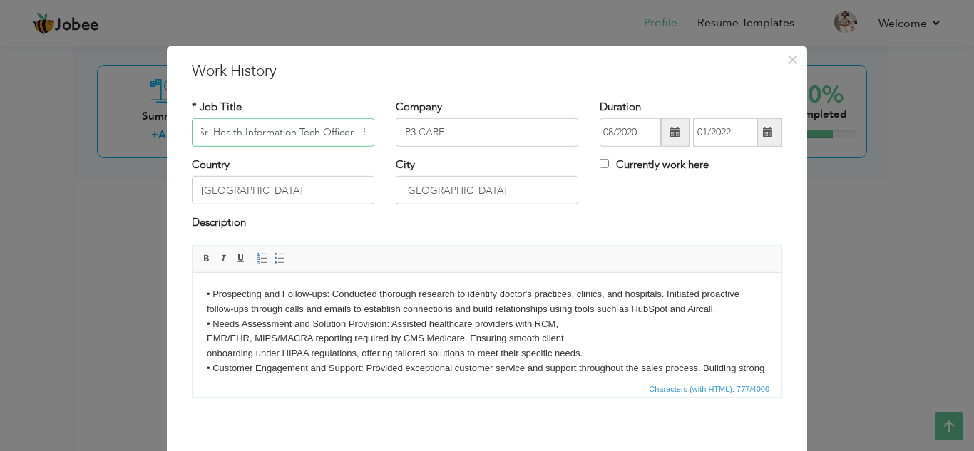
click at [359, 135] on input "Sr. Health Information Tech Officer - S" at bounding box center [283, 132] width 182 height 29
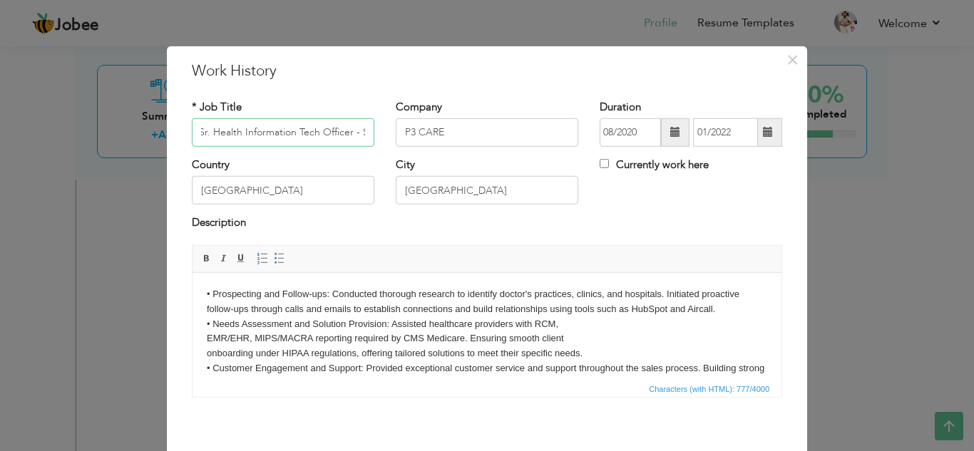
click at [359, 135] on input "Sr. Health Information Tech Officer - S" at bounding box center [283, 132] width 182 height 29
drag, startPoint x: 359, startPoint y: 135, endPoint x: 314, endPoint y: 133, distance: 44.2
click at [314, 133] on input "Sr. Health Information Tech Officer - S" at bounding box center [283, 132] width 182 height 29
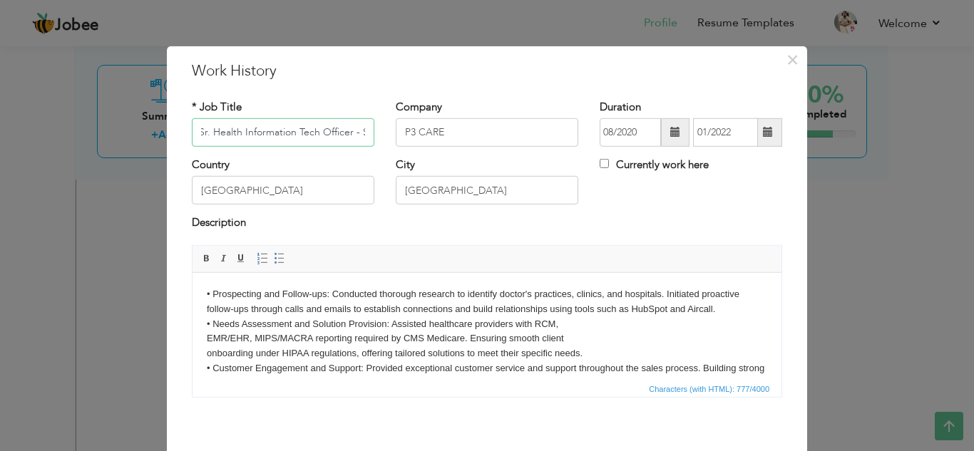
click at [314, 133] on input "Sr. Health Information Tech Officer - S" at bounding box center [283, 132] width 182 height 29
click at [796, 359] on div "× Work History * Job Title Sr. Health Information Tech Officer - SDR Company P3…" at bounding box center [487, 279] width 640 height 467
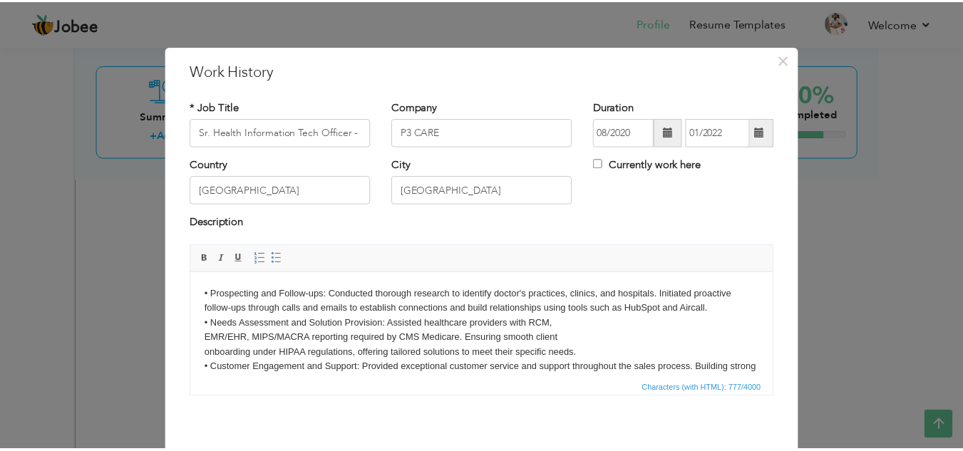
scroll to position [62, 0]
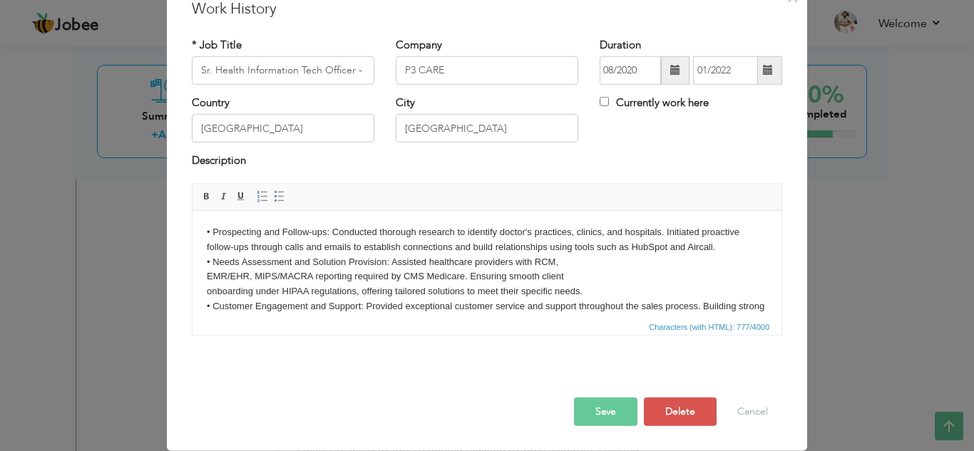
click at [614, 421] on button "Save" at bounding box center [605, 412] width 63 height 29
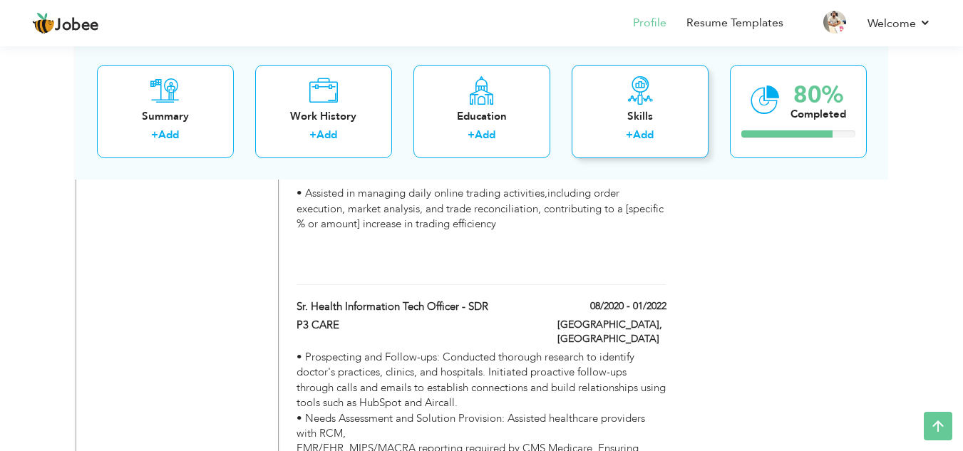
click at [642, 148] on div "Skills + Add" at bounding box center [640, 110] width 137 height 93
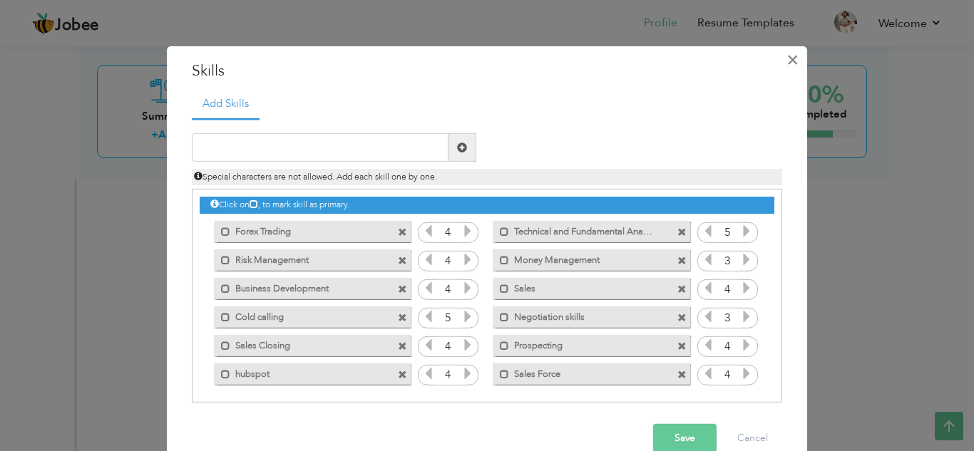
click at [791, 64] on span "×" at bounding box center [792, 59] width 12 height 26
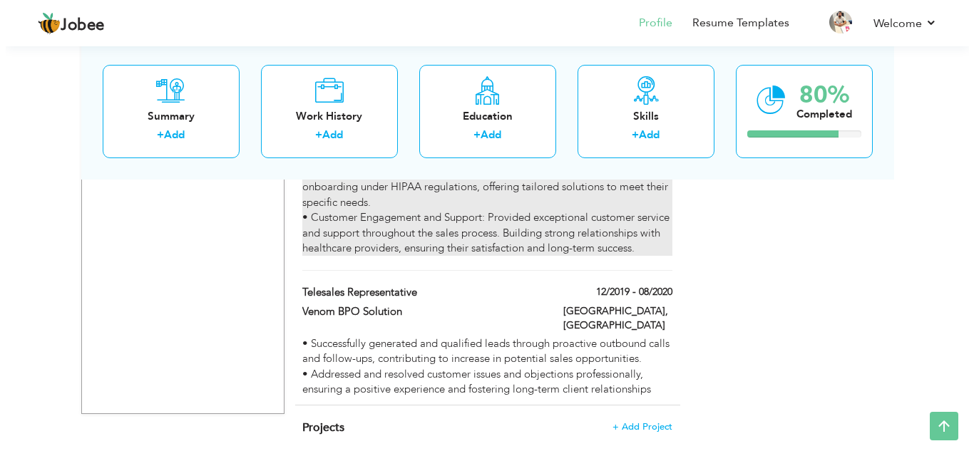
scroll to position [1268, 0]
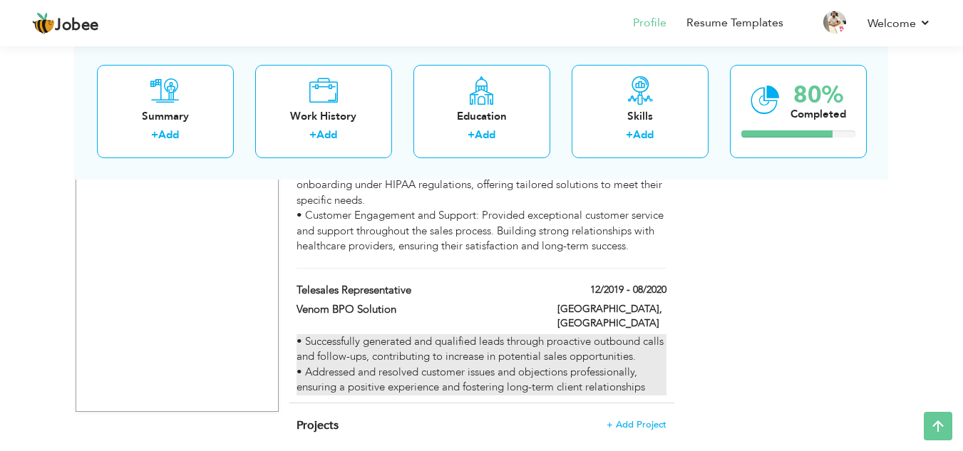
click at [575, 334] on div "• Successfully generated and qualified leads through proactive outbound calls a…" at bounding box center [481, 364] width 369 height 61
type input "Telesales Representative"
type input "Venom BPO Solution"
type input "12/2019"
type input "08/2020"
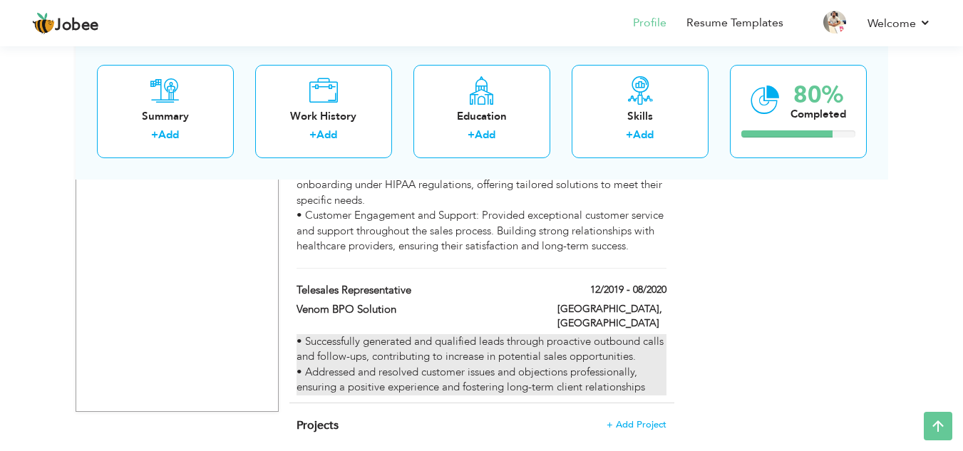
type input "[GEOGRAPHIC_DATA]"
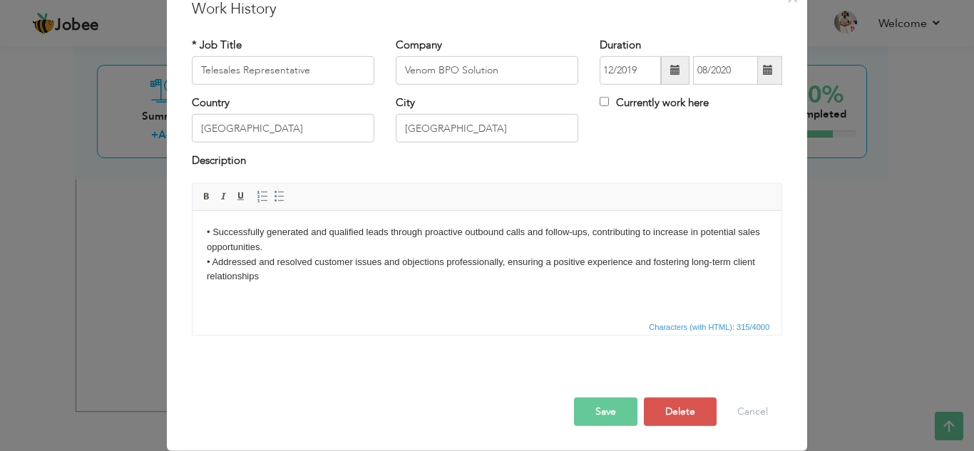
scroll to position [0, 0]
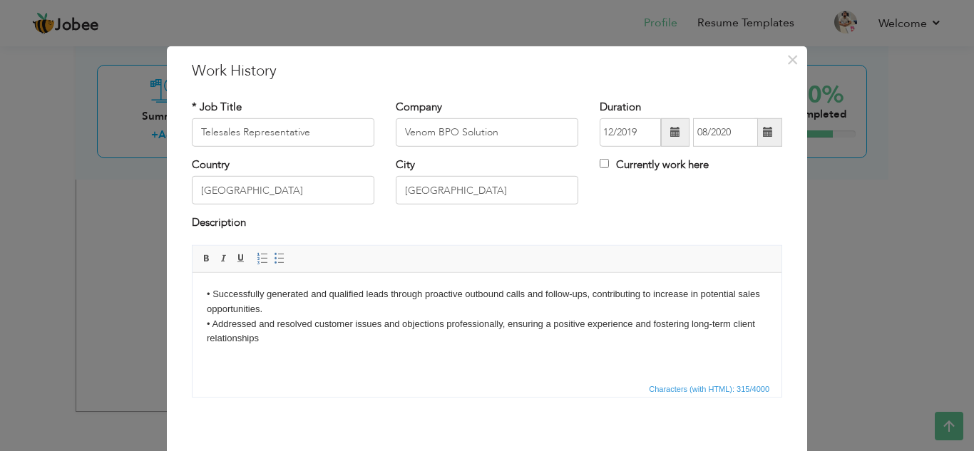
click at [587, 292] on body "• Successfully generated and qualified leads through proactive outbound calls a…" at bounding box center [487, 316] width 560 height 59
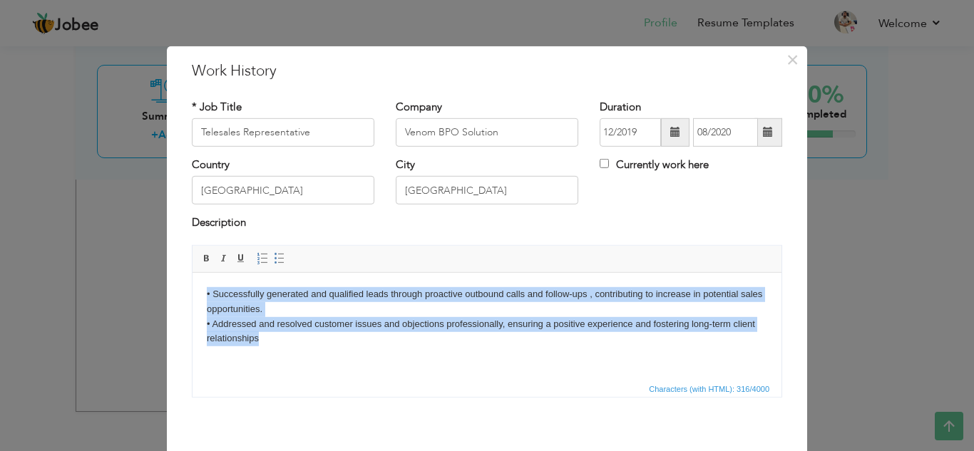
drag, startPoint x: 198, startPoint y: 292, endPoint x: 294, endPoint y: 345, distance: 109.7
click at [294, 345] on html "• Successfully generated and qualified leads through proactive outbound calls a…" at bounding box center [486, 316] width 589 height 88
click at [294, 345] on body "• Successfully generated and qualified leads through proactive outbound calls a…" at bounding box center [487, 316] width 560 height 59
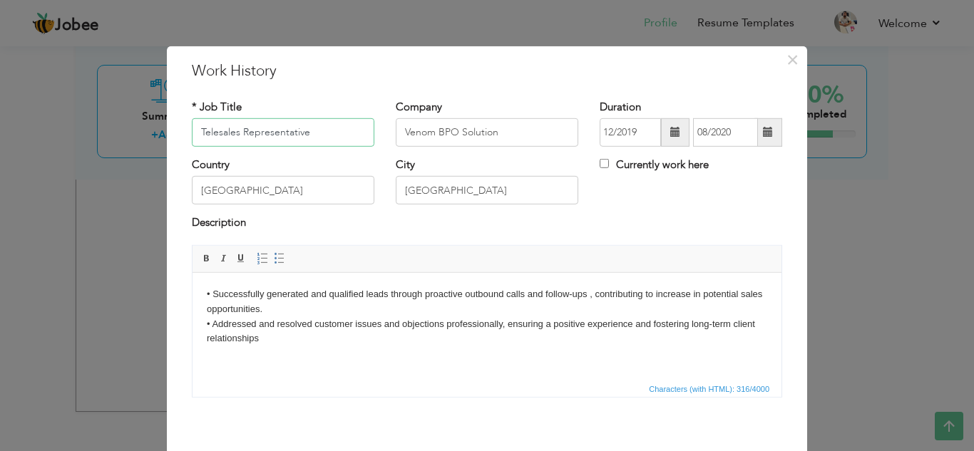
drag, startPoint x: 194, startPoint y: 133, endPoint x: 321, endPoint y: 140, distance: 127.1
click at [321, 140] on input "Telesales Representative" at bounding box center [283, 132] width 182 height 29
drag, startPoint x: 477, startPoint y: 416, endPoint x: 505, endPoint y: 125, distance: 293.0
click at [505, 125] on div "* Job Title Telesales Representative Company Venom BPO Solution Duration 12/201…" at bounding box center [487, 253] width 612 height 330
click at [505, 125] on input "Venom BPO Solution" at bounding box center [487, 132] width 182 height 29
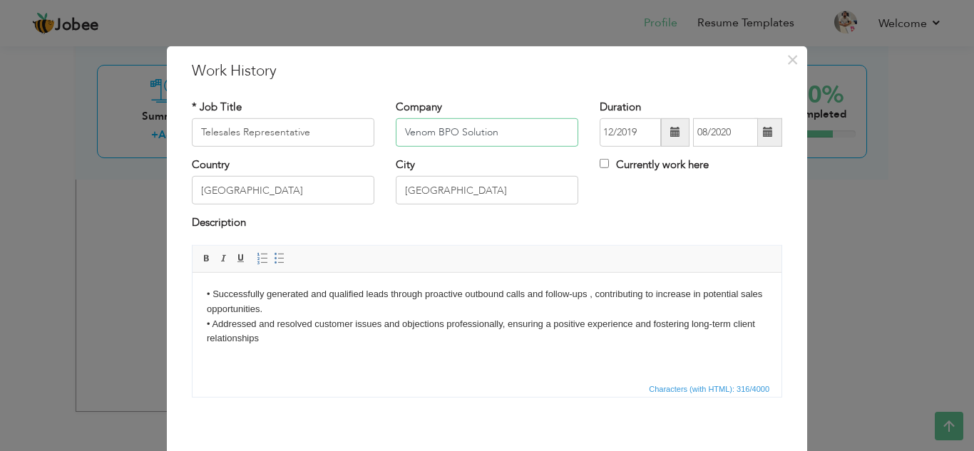
click at [505, 125] on input "Venom BPO Solution" at bounding box center [487, 132] width 182 height 29
click at [568, 426] on div "Save Save and Continue Delete Cancel" at bounding box center [487, 459] width 612 height 80
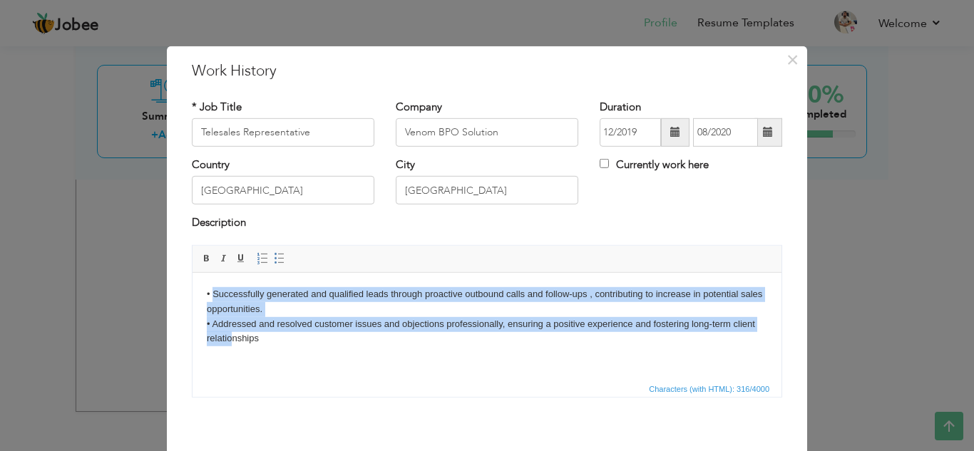
drag, startPoint x: 213, startPoint y: 290, endPoint x: 234, endPoint y: 336, distance: 50.7
click at [234, 336] on body "• Successfully generated and qualified leads through proactive outbound calls a…" at bounding box center [487, 316] width 560 height 59
drag, startPoint x: 207, startPoint y: 299, endPoint x: 264, endPoint y: 349, distance: 75.3
click at [264, 349] on html "• Successfully generated and qualified leads through proactive outbound calls a…" at bounding box center [486, 316] width 589 height 88
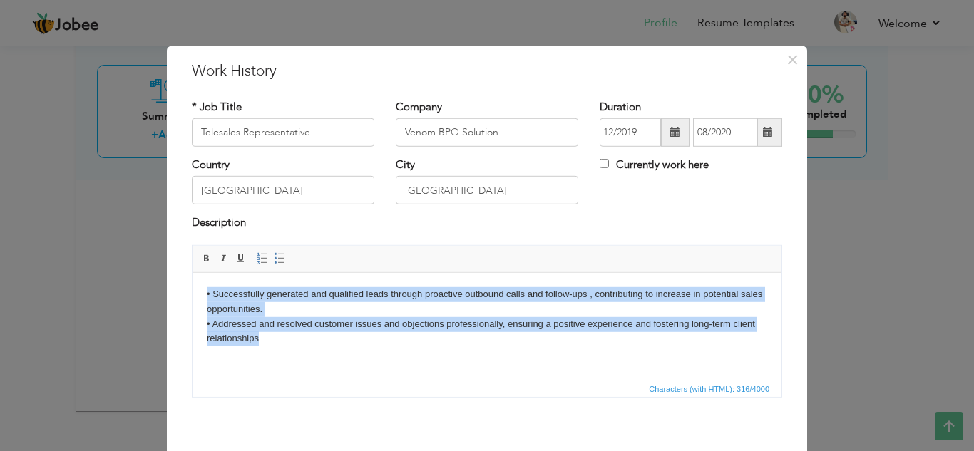
copy body "• Successfully generated and qualified leads through proactive outbound calls a…"
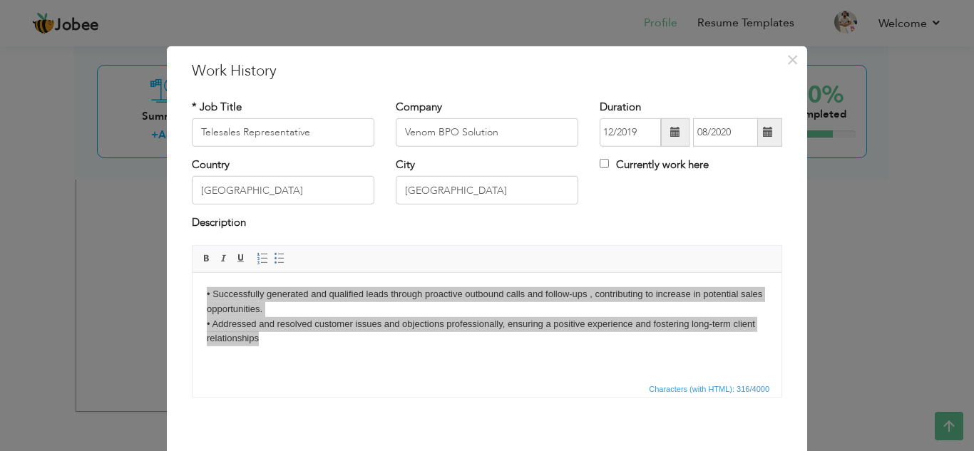
drag, startPoint x: 731, startPoint y: 688, endPoint x: 376, endPoint y: 313, distance: 516.9
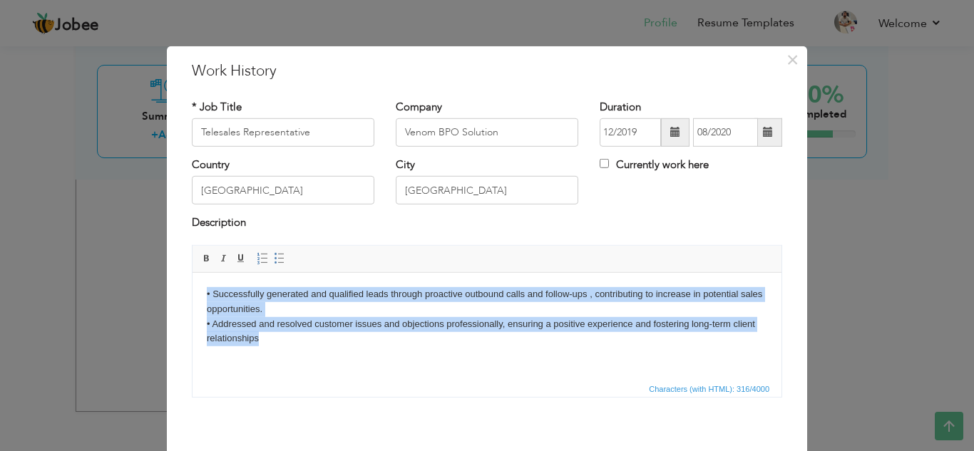
click at [376, 313] on body "• Successfully generated and qualified leads through proactive outbound calls a…" at bounding box center [487, 316] width 560 height 59
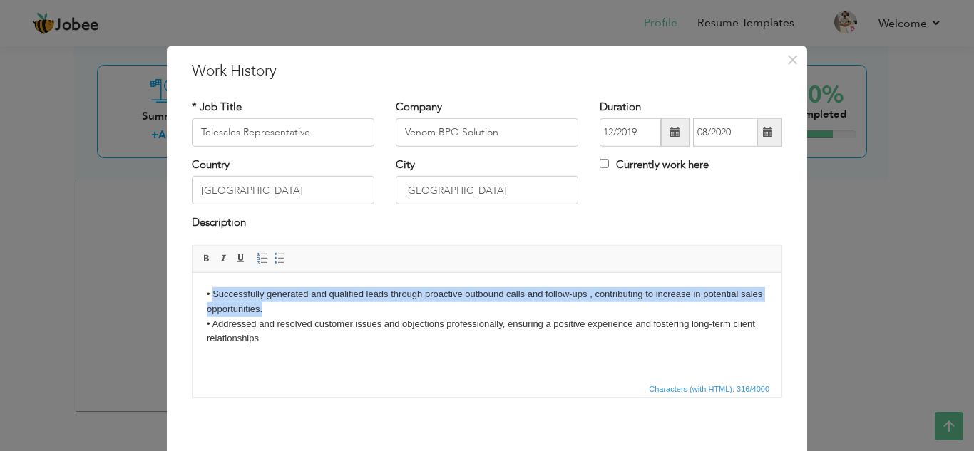
drag, startPoint x: 213, startPoint y: 284, endPoint x: 263, endPoint y: 306, distance: 54.3
click at [263, 306] on html "• Successfully generated and qualified leads through proactive outbound calls a…" at bounding box center [486, 316] width 589 height 88
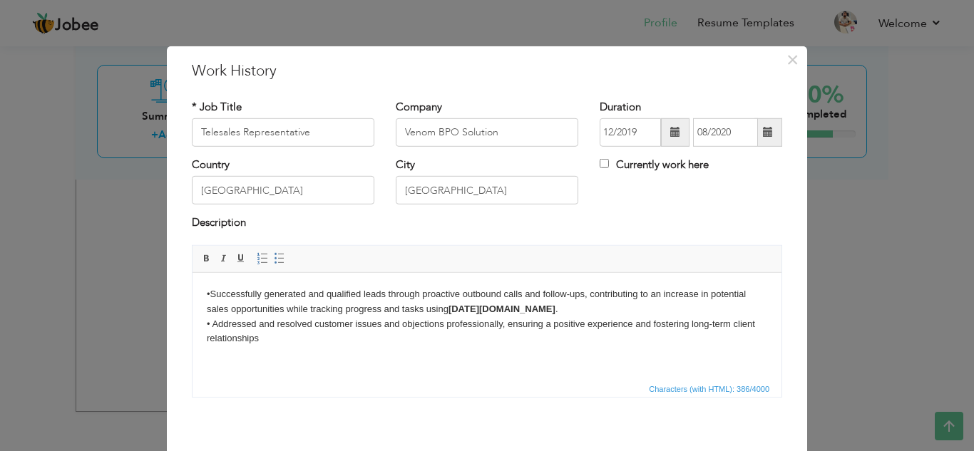
click at [478, 304] on strong "Monday.com" at bounding box center [501, 308] width 107 height 11
drag, startPoint x: 506, startPoint y: 308, endPoint x: 452, endPoint y: 315, distance: 54.6
click at [452, 315] on body "• Successfully generated and qualified leads through proactive outbound calls a…" at bounding box center [487, 316] width 560 height 59
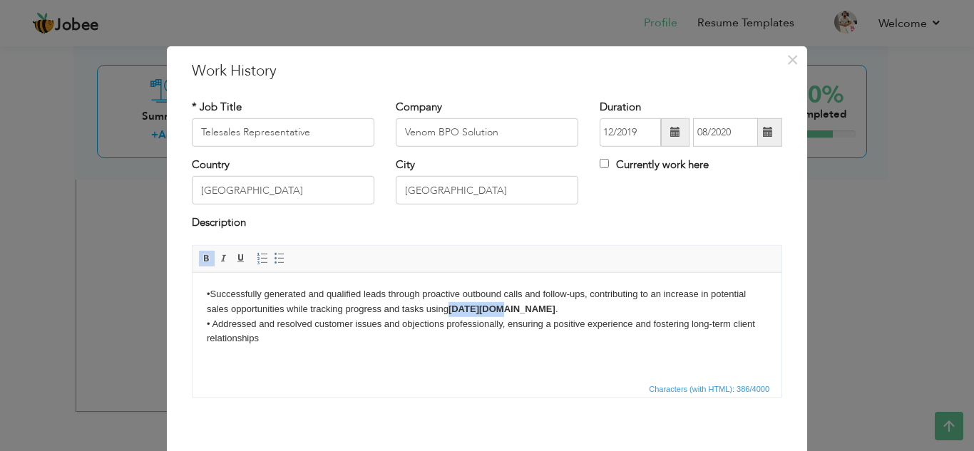
click at [201, 259] on span at bounding box center [206, 258] width 11 height 11
click at [520, 307] on body "• Successfully generated and qualified leads through proactive outbound calls a…" at bounding box center [487, 316] width 560 height 59
click at [210, 128] on input "Telesales Representative" at bounding box center [283, 132] width 182 height 29
drag, startPoint x: 210, startPoint y: 128, endPoint x: 150, endPoint y: 133, distance: 60.1
click at [150, 133] on div "× Work History * Job Title Telesales Representative Company Venom BPO Solution …" at bounding box center [487, 225] width 974 height 451
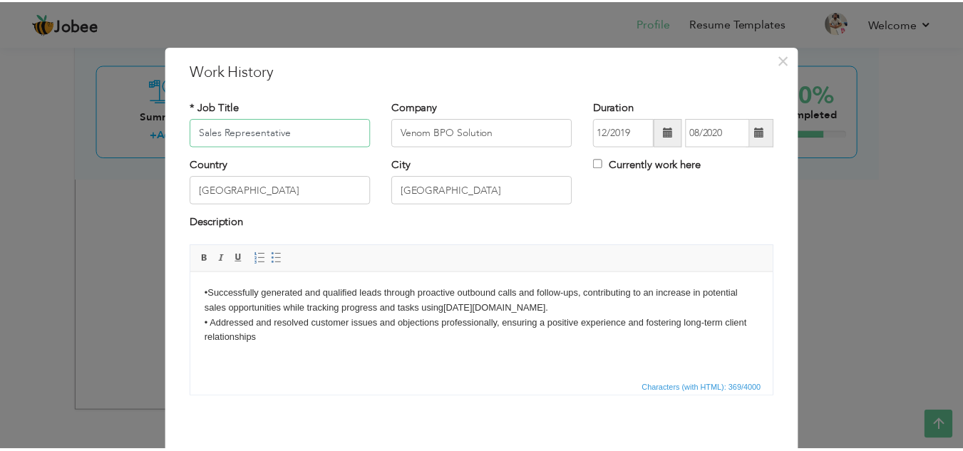
scroll to position [62, 0]
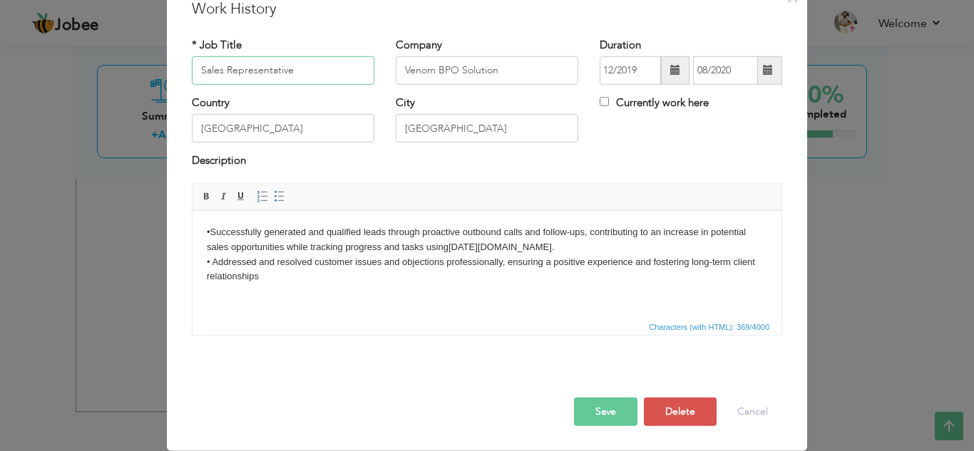
type input "Sales Representative"
click at [617, 412] on button "Save" at bounding box center [605, 412] width 63 height 29
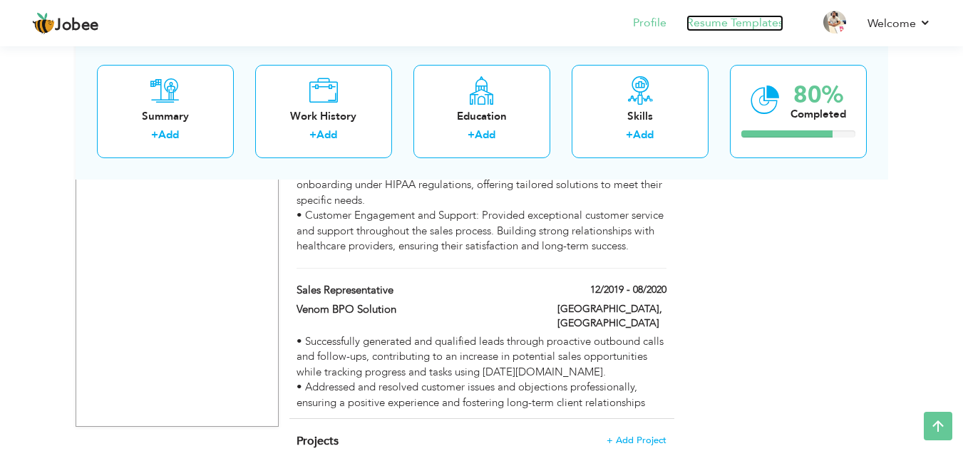
click at [744, 24] on link "Resume Templates" at bounding box center [734, 23] width 97 height 16
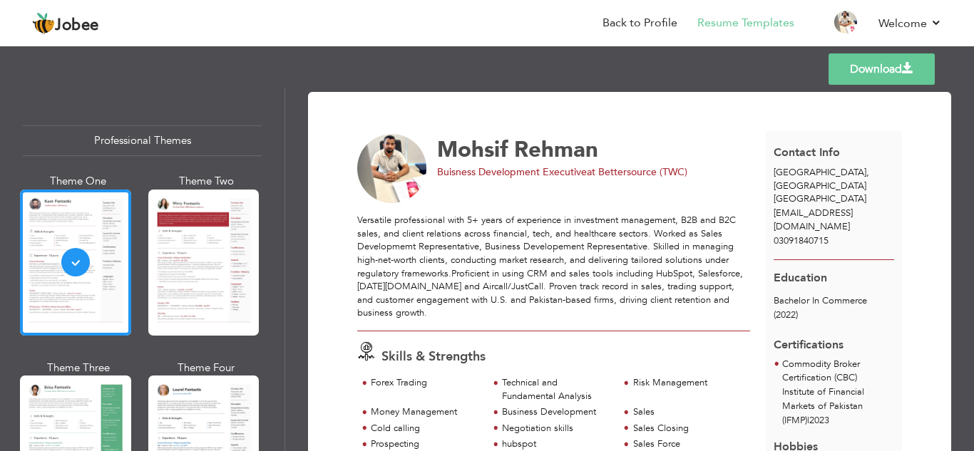
click at [877, 69] on link "Download" at bounding box center [881, 68] width 106 height 31
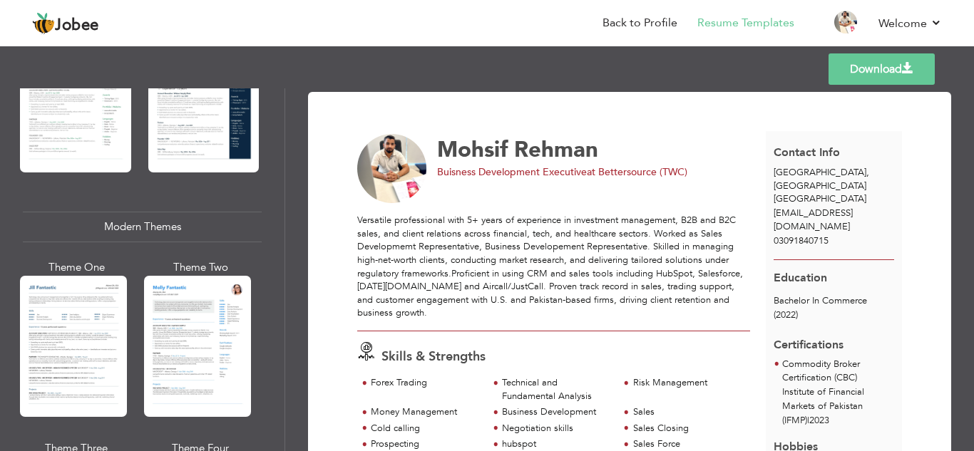
scroll to position [536, 0]
click at [160, 321] on div at bounding box center [197, 345] width 107 height 141
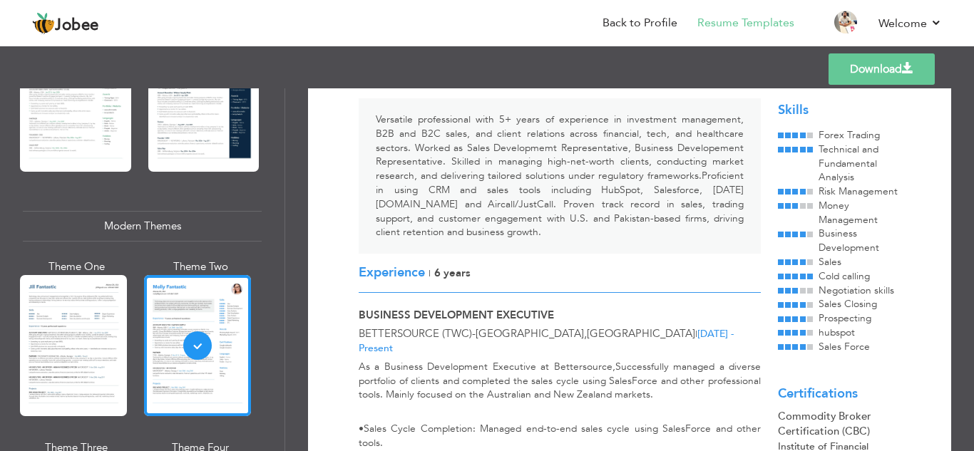
scroll to position [122, 0]
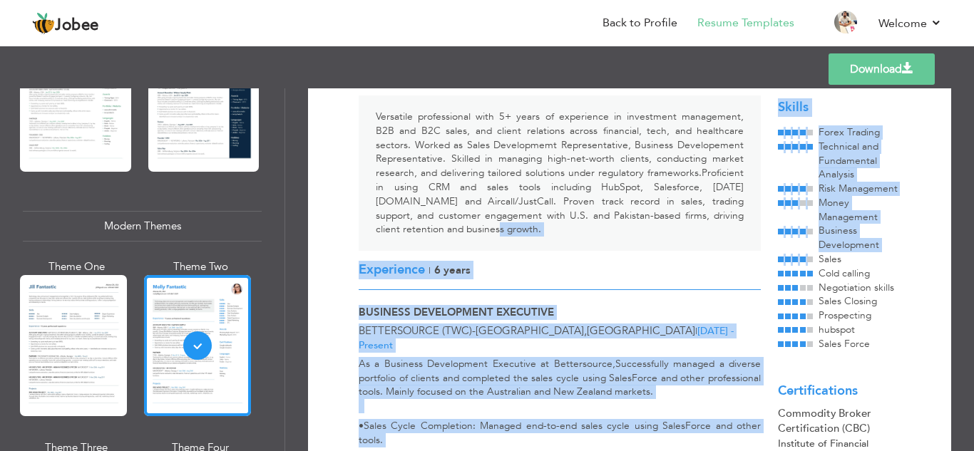
drag, startPoint x: 766, startPoint y: 258, endPoint x: 760, endPoint y: 225, distance: 33.3
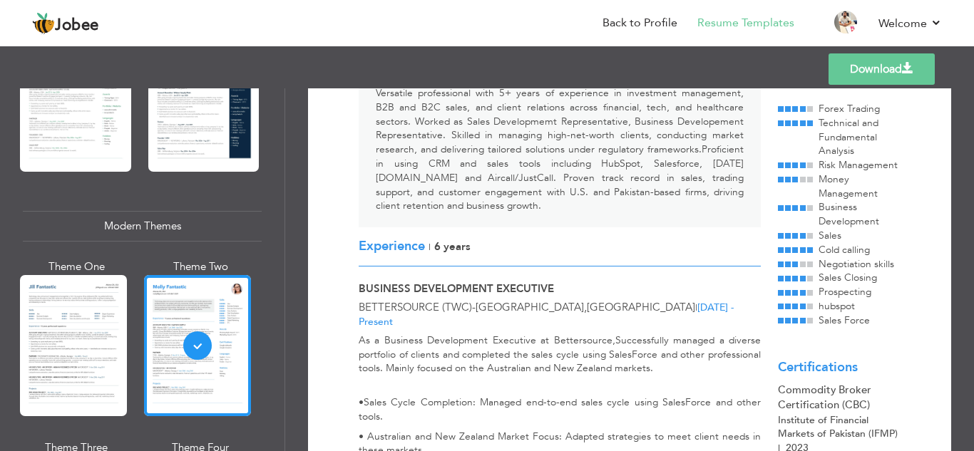
click at [769, 256] on div "Skills Forex Trading Technical and Fundamental Analysis Risk Management" at bounding box center [839, 317] width 140 height 485
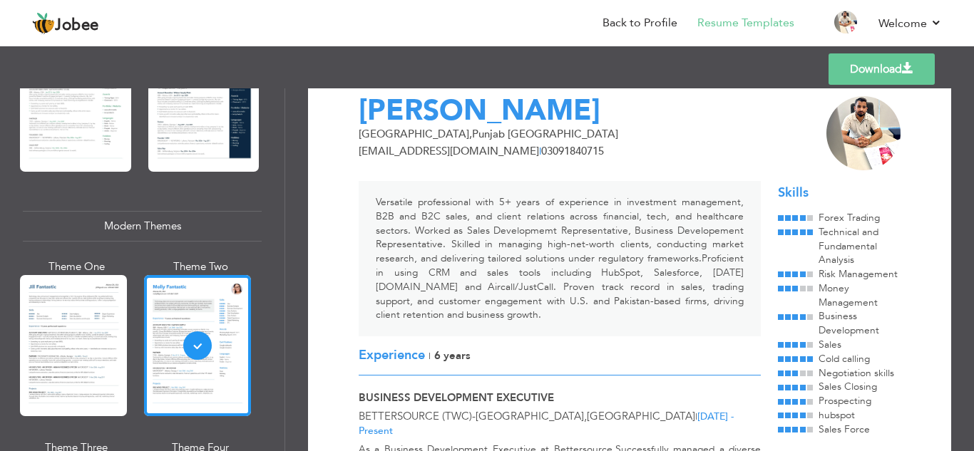
scroll to position [35, 0]
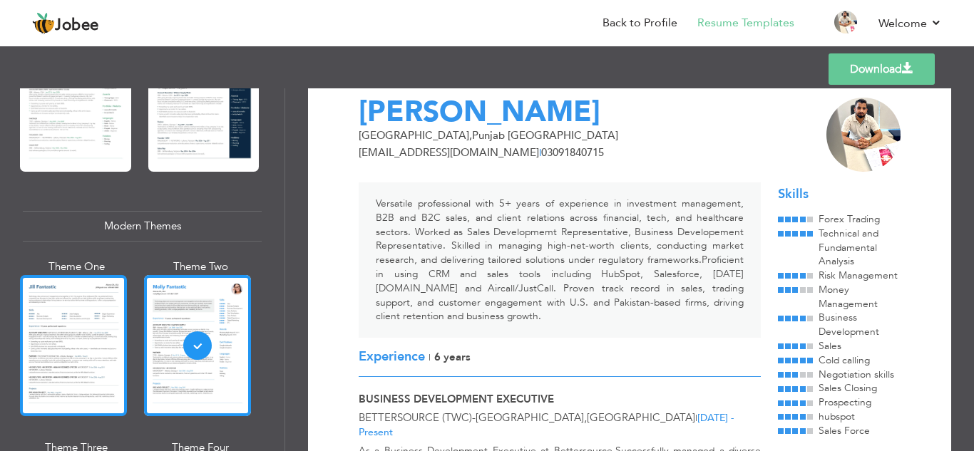
click at [102, 337] on div at bounding box center [73, 345] width 107 height 141
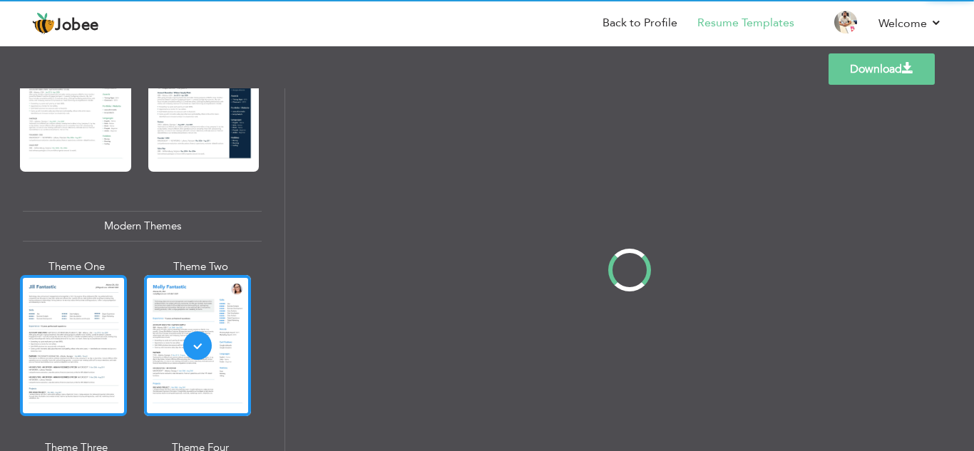
scroll to position [0, 0]
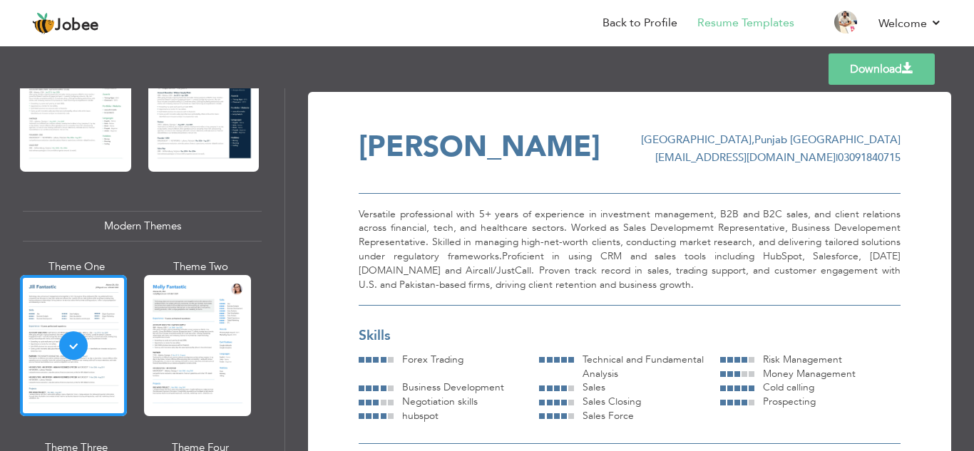
click at [269, 272] on div "Professional Themes Theme One Theme Two Theme Three Theme Six" at bounding box center [142, 269] width 284 height 363
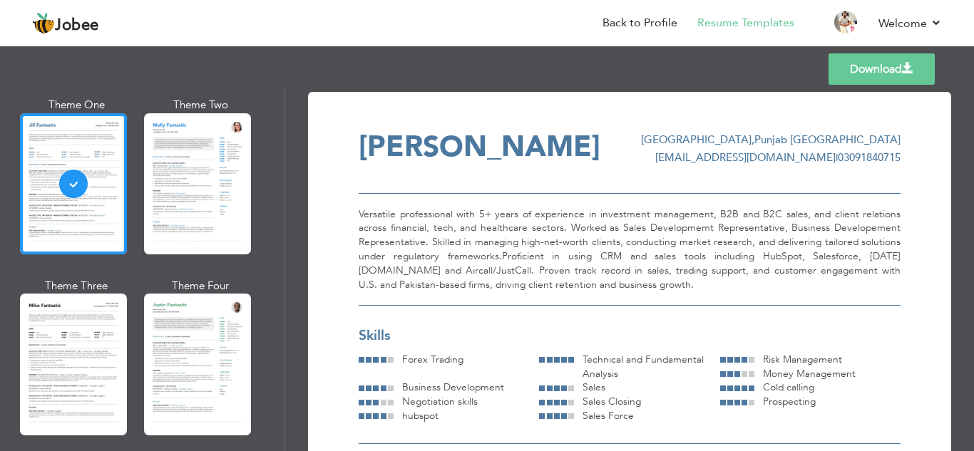
scroll to position [699, 0]
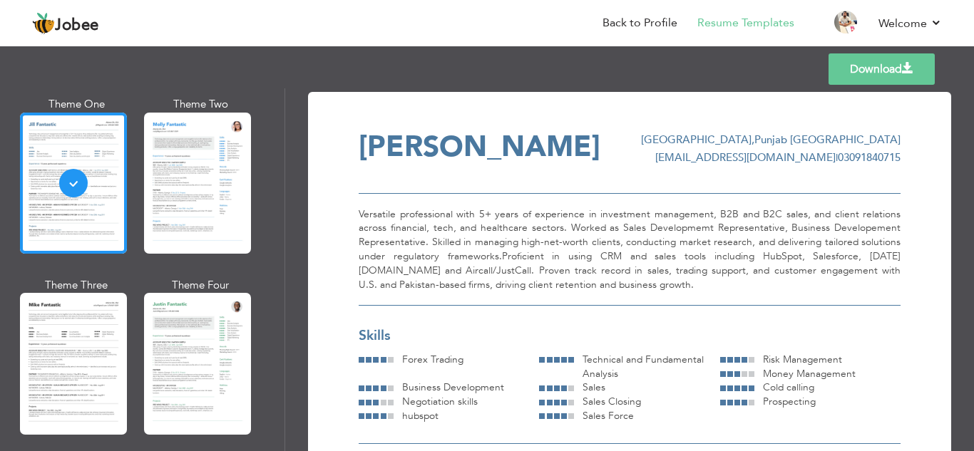
click at [157, 323] on div at bounding box center [197, 363] width 107 height 141
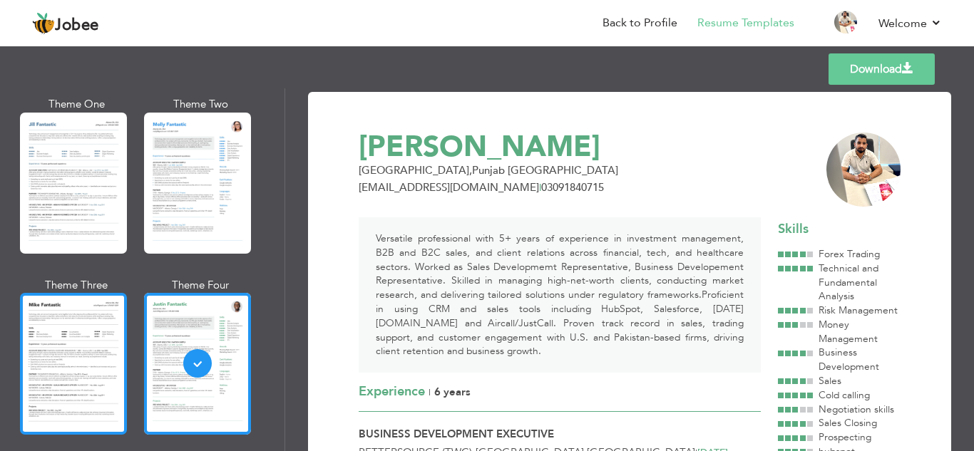
click at [100, 329] on div at bounding box center [73, 363] width 107 height 141
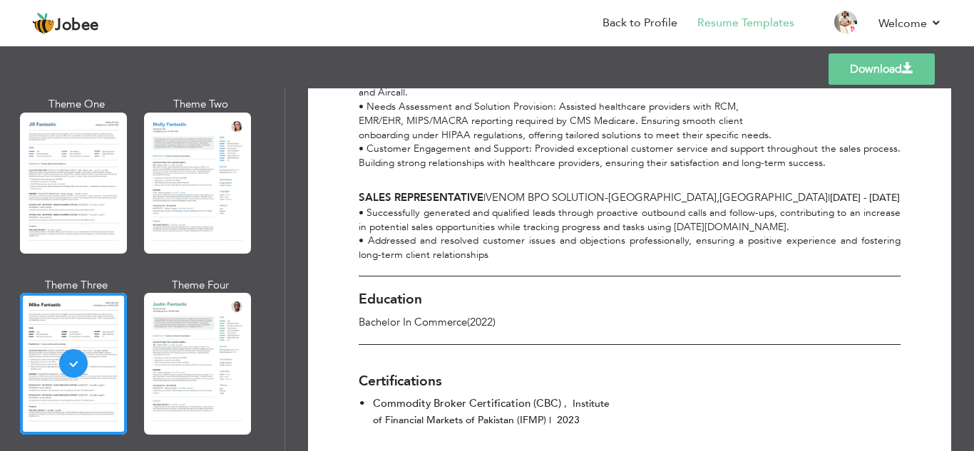
scroll to position [1060, 0]
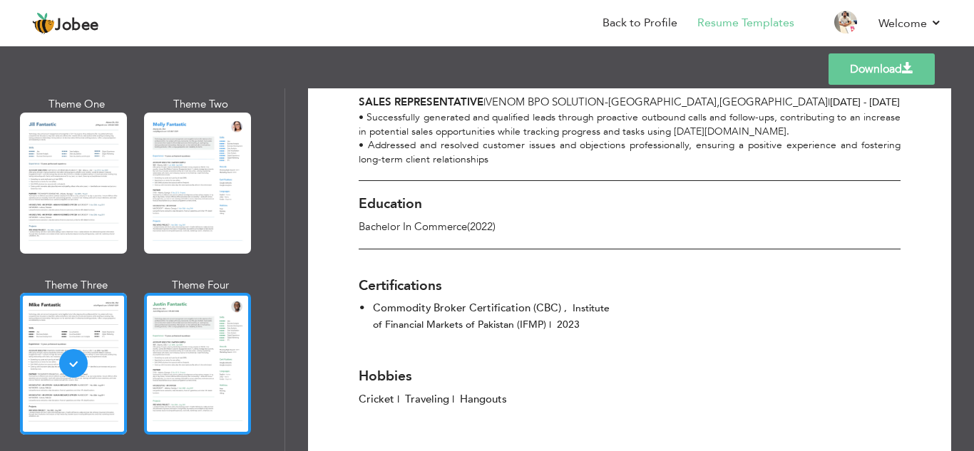
click at [172, 352] on div at bounding box center [197, 363] width 107 height 141
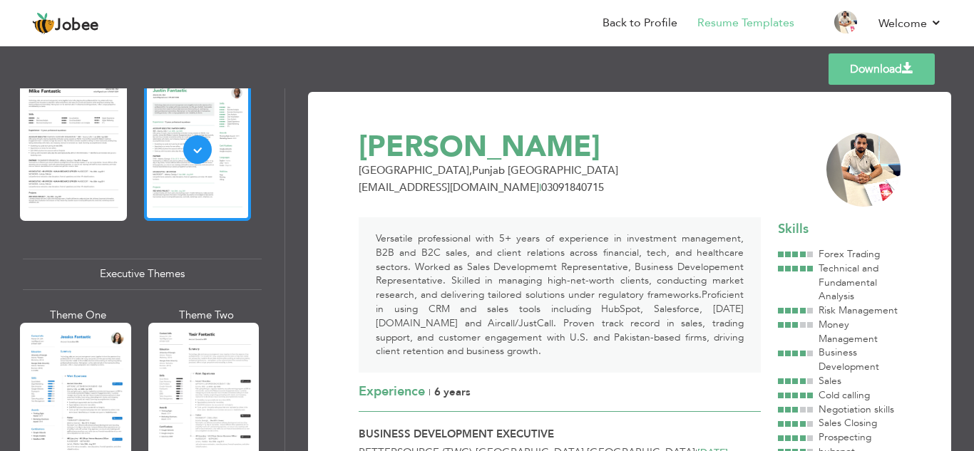
scroll to position [915, 0]
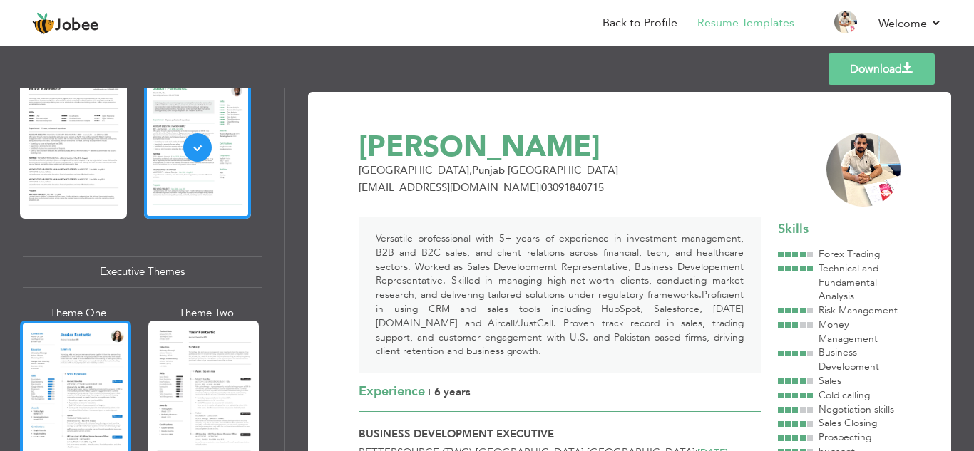
click at [73, 332] on div at bounding box center [75, 394] width 111 height 146
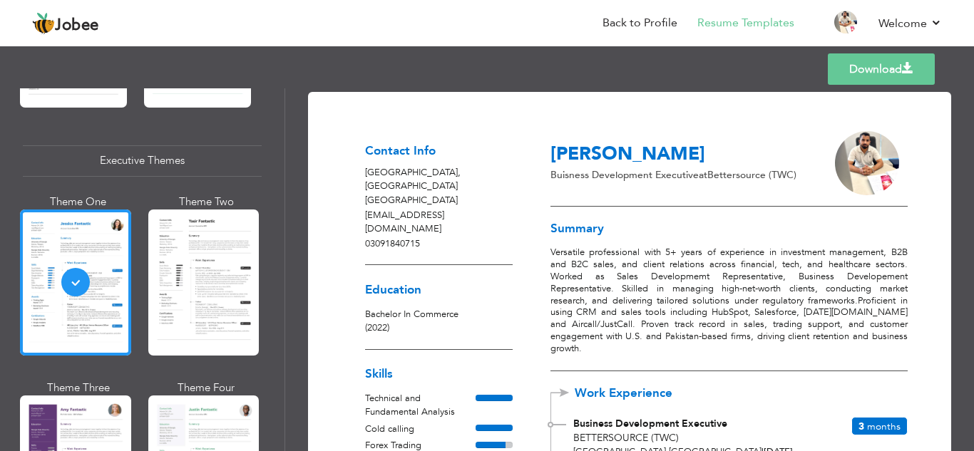
scroll to position [1028, 0]
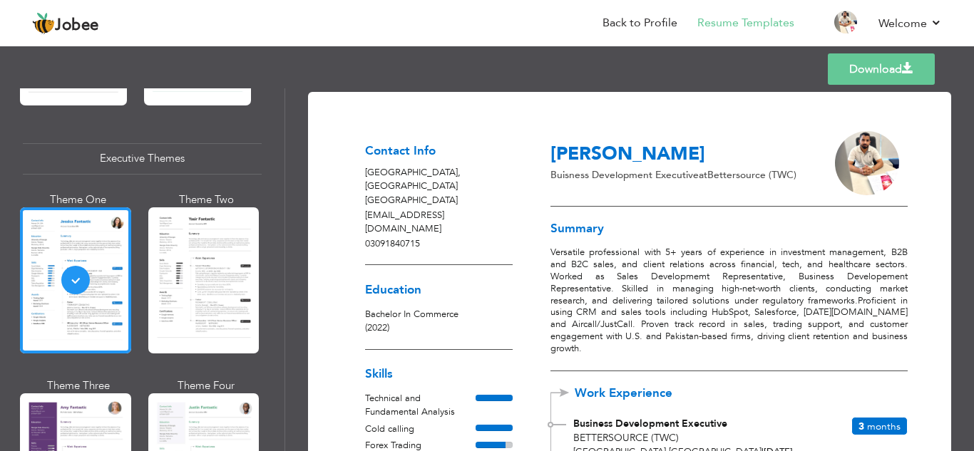
click at [825, 322] on p "Versatile professional with 5+ years of experience in investment management, B2…" at bounding box center [728, 301] width 357 height 108
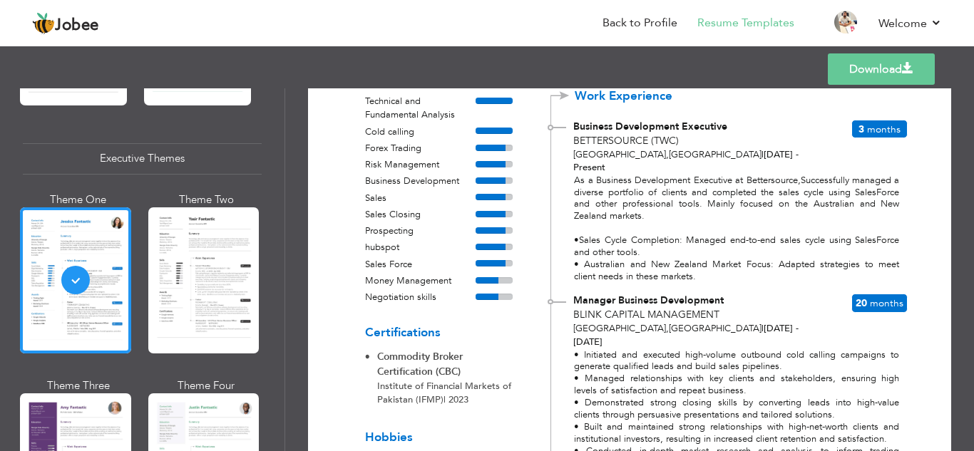
scroll to position [212, 0]
